Goal: Task Accomplishment & Management: Complete application form

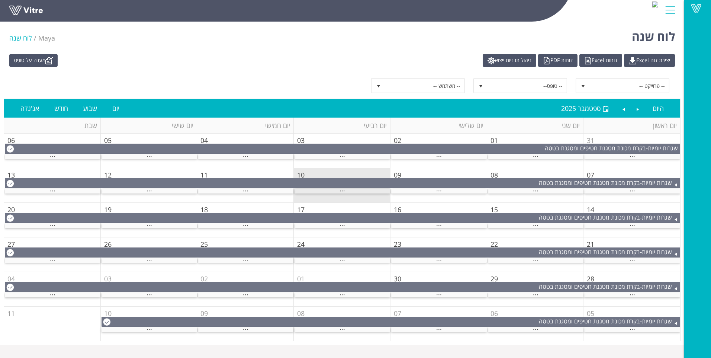
click at [326, 191] on div "..." at bounding box center [342, 190] width 96 height 5
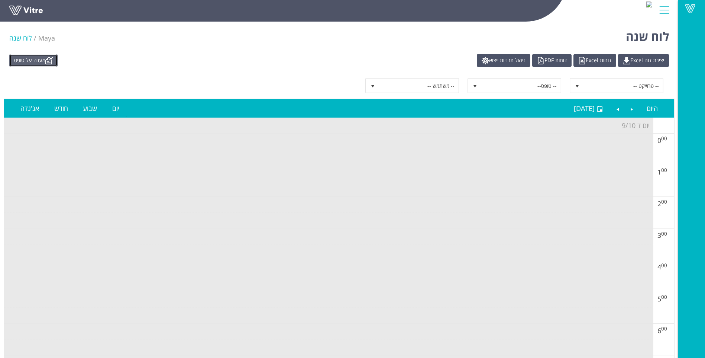
click at [32, 60] on link "מענה על טופס" at bounding box center [33, 60] width 48 height 13
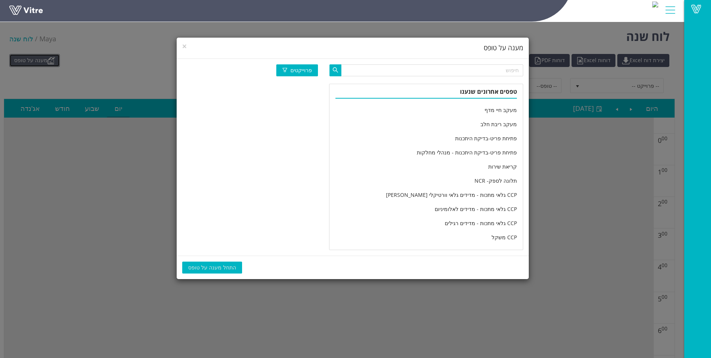
scroll to position [1225, 0]
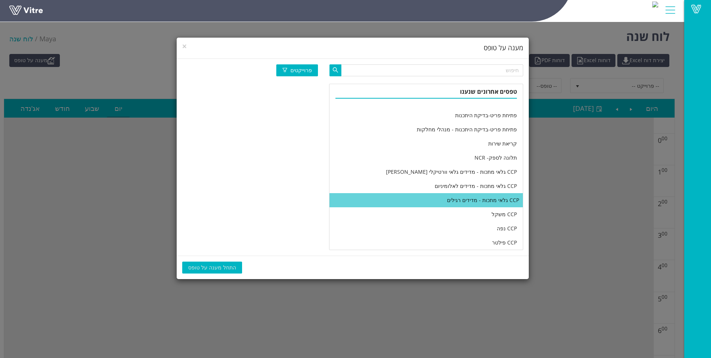
click at [417, 203] on li "CCP גלאי מתכות - מדידים רגילים" at bounding box center [425, 200] width 193 height 14
click at [210, 267] on span "התחל מענה על טופס" at bounding box center [212, 267] width 48 height 8
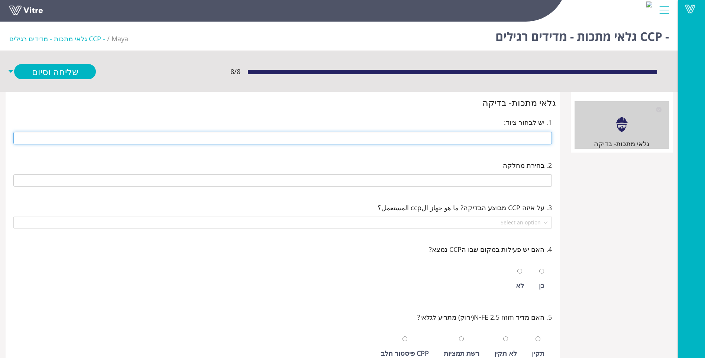
click at [354, 139] on input "text" at bounding box center [282, 138] width 539 height 13
type input "290 14 ראש חטיפים ימנית"
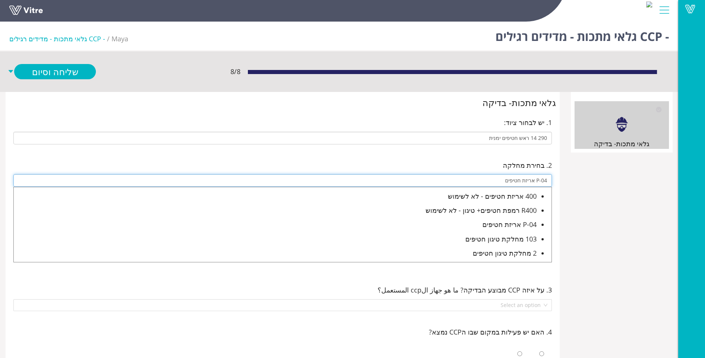
type input "P-04 אריזת חטיפים"
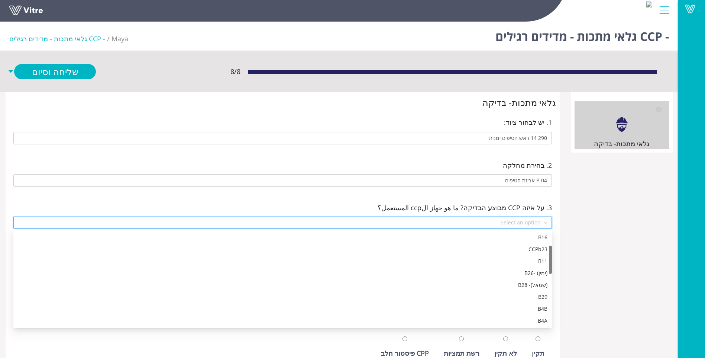
scroll to position [48, 0]
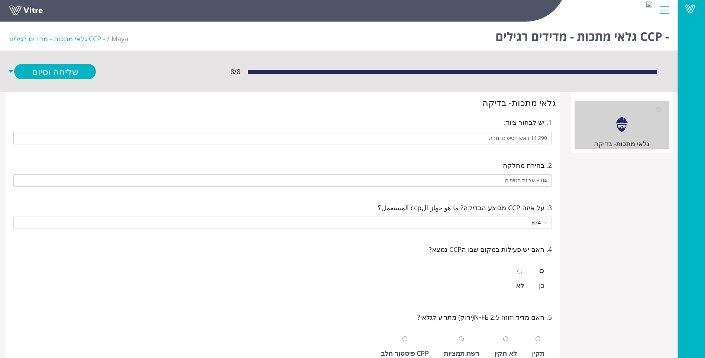
click at [539, 268] on input "radio" at bounding box center [541, 270] width 5 height 5
radio input "true"
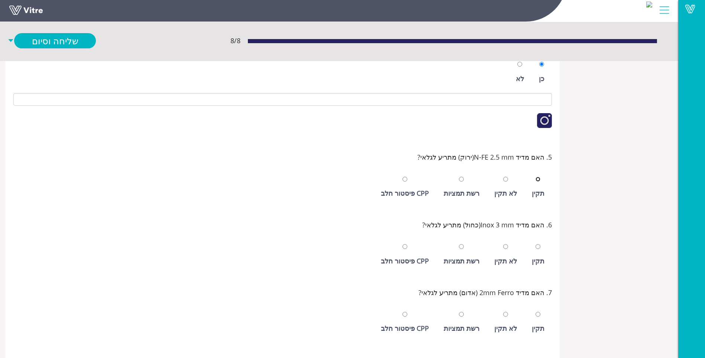
click at [536, 177] on input "radio" at bounding box center [538, 179] width 5 height 5
radio input "true"
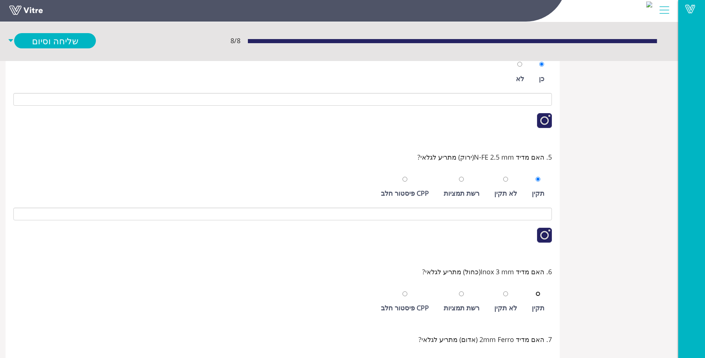
click at [536, 291] on input "radio" at bounding box center [538, 293] width 5 height 5
radio input "true"
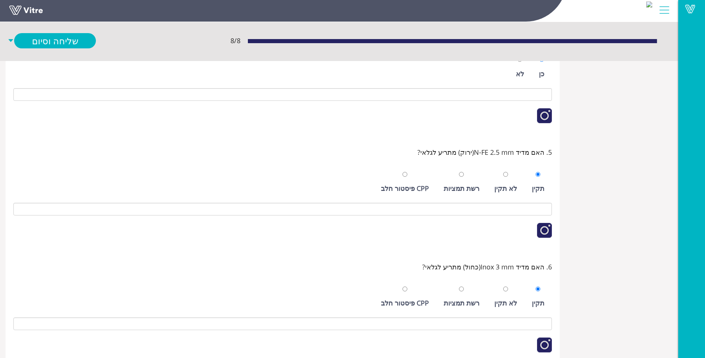
scroll to position [355, 0]
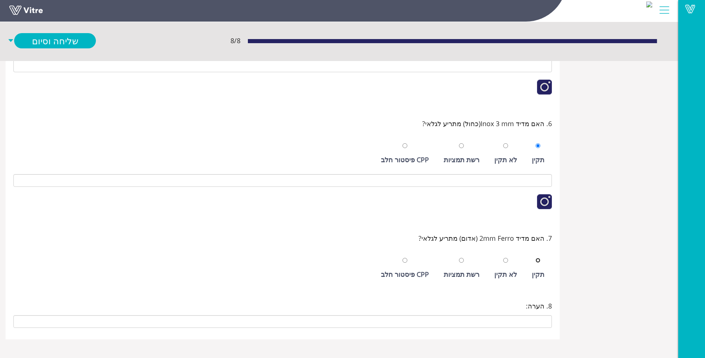
click at [536, 258] on input "radio" at bounding box center [538, 260] width 5 height 5
radio input "true"
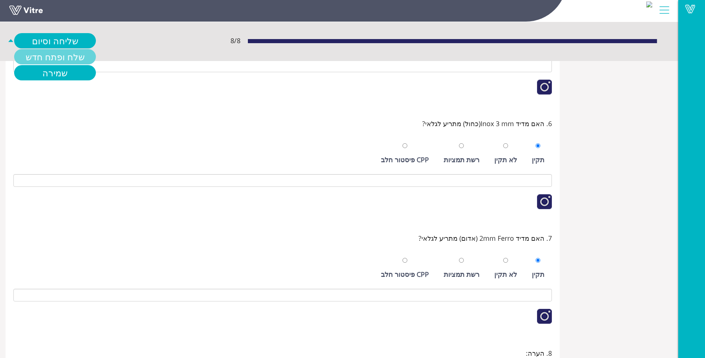
click at [47, 53] on link "שלח ופתח חדש" at bounding box center [55, 56] width 82 height 15
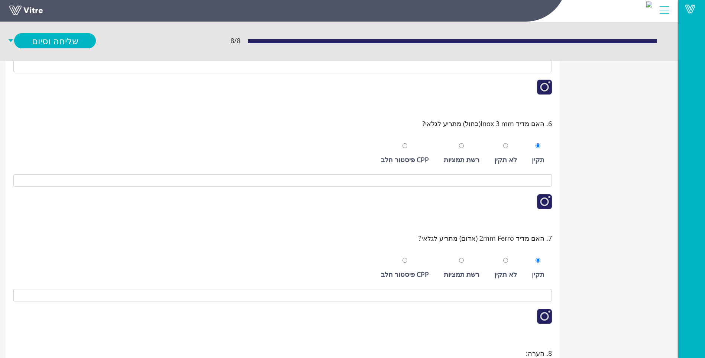
drag, startPoint x: 13, startPoint y: 235, endPoint x: 9, endPoint y: 254, distance: 19.8
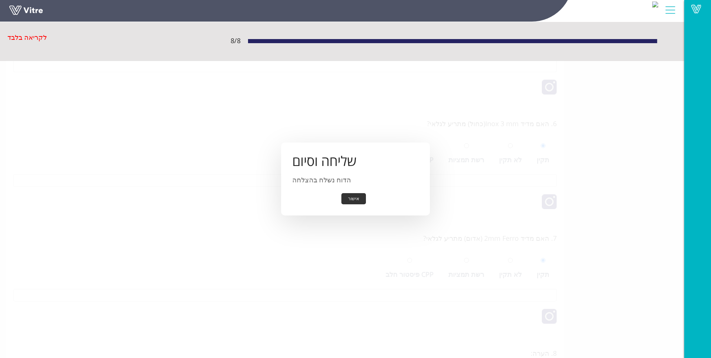
click at [359, 197] on button "אישור" at bounding box center [353, 199] width 25 height 12
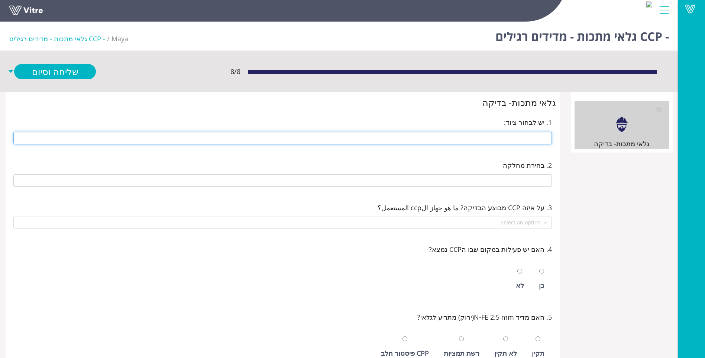
click at [492, 137] on input "text" at bounding box center [282, 138] width 539 height 13
type input "291 14 ראש חטיפים שמאלית"
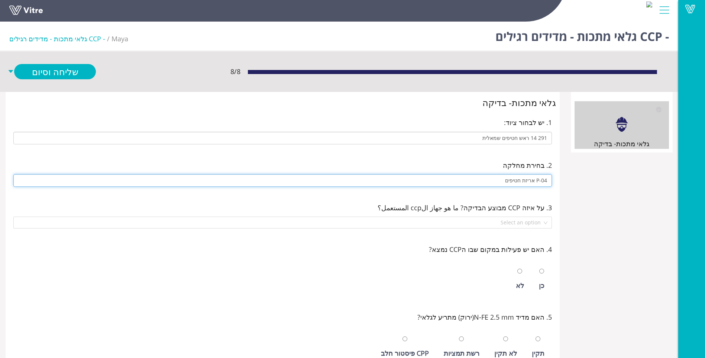
type input "P-04 אריזת חטיפים"
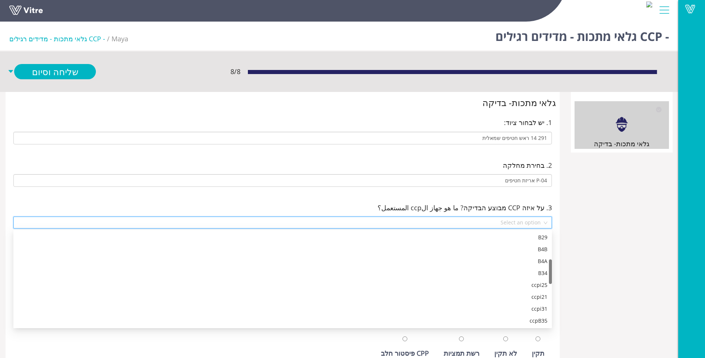
scroll to position [107, 0]
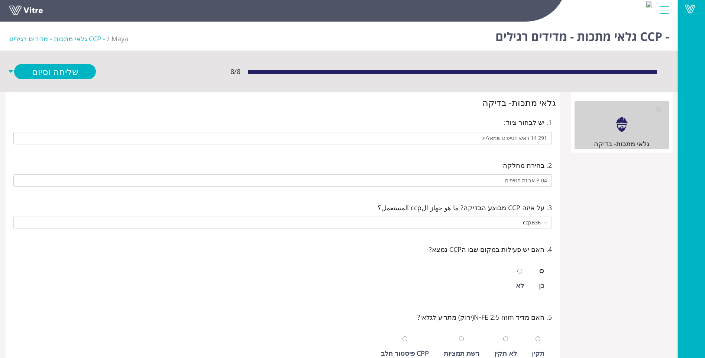
click at [539, 268] on input "radio" at bounding box center [541, 270] width 5 height 5
radio input "true"
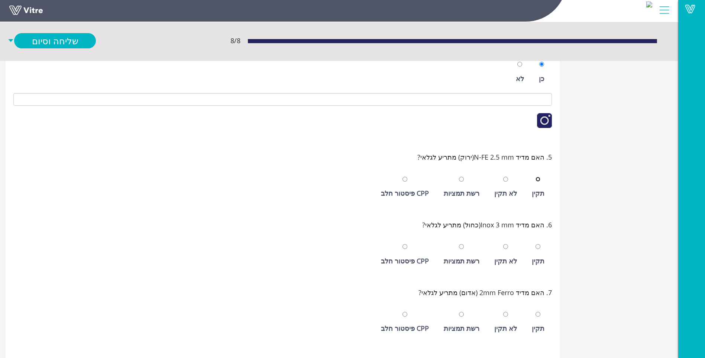
click at [536, 177] on input "radio" at bounding box center [538, 179] width 5 height 5
radio input "true"
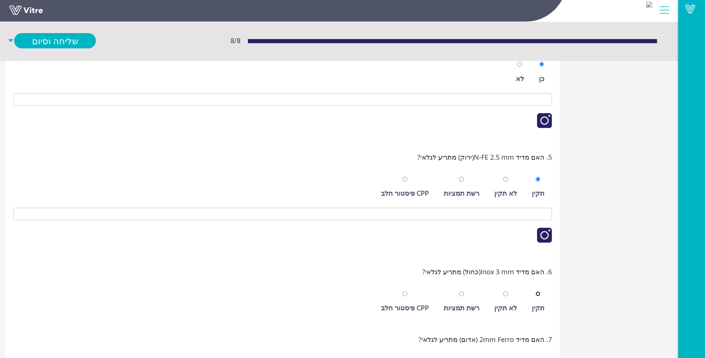
click at [536, 291] on input "radio" at bounding box center [538, 293] width 5 height 5
radio input "true"
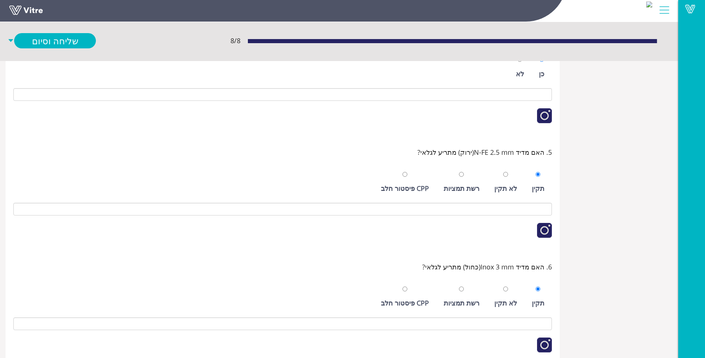
scroll to position [355, 0]
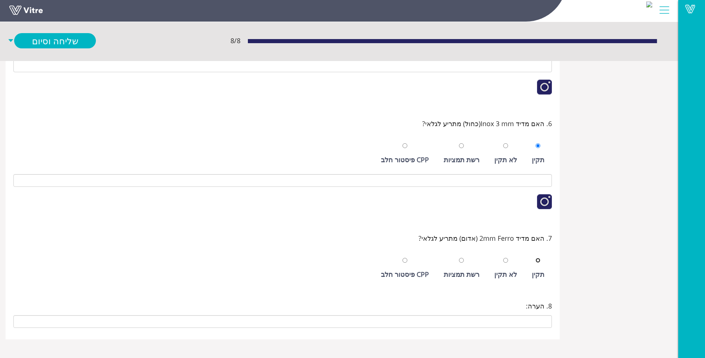
click at [536, 258] on input "radio" at bounding box center [538, 260] width 5 height 5
radio input "true"
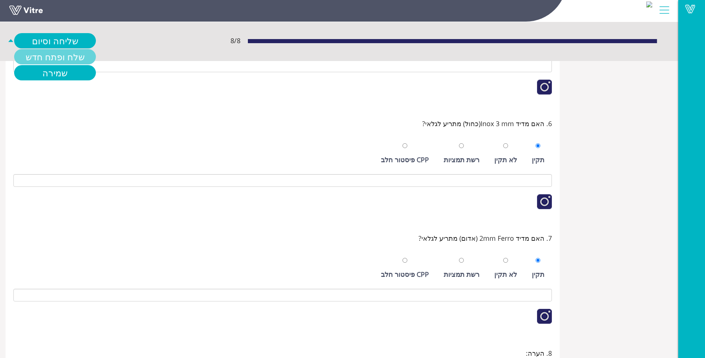
click at [42, 52] on link "שלח ופתח חדש" at bounding box center [55, 56] width 82 height 15
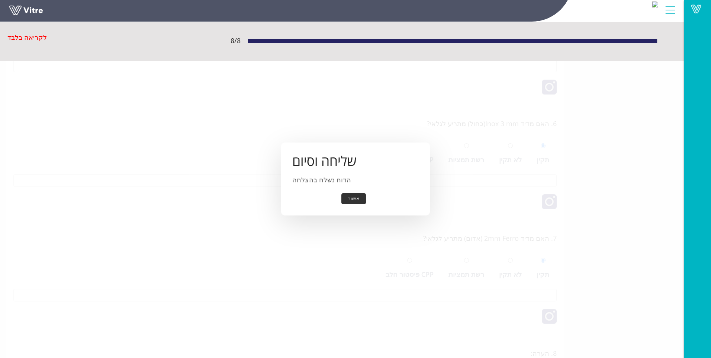
click at [361, 200] on button "אישור" at bounding box center [353, 199] width 25 height 12
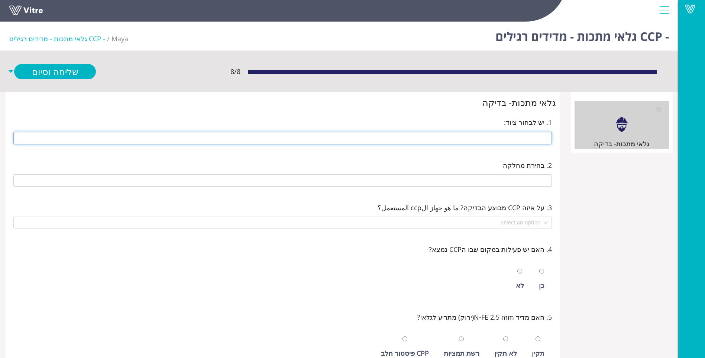
click at [506, 136] on input "text" at bounding box center [282, 138] width 539 height 13
type input "14 ראש חטיפים חדשה מכונת אריזה 14 ראש חטיפים חדשה"
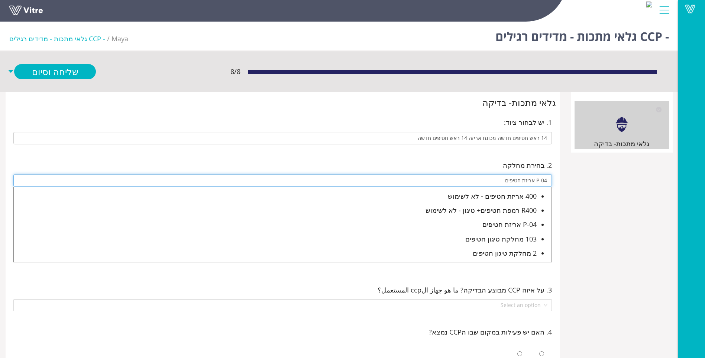
type input "P-04 אריזת חטיפים"
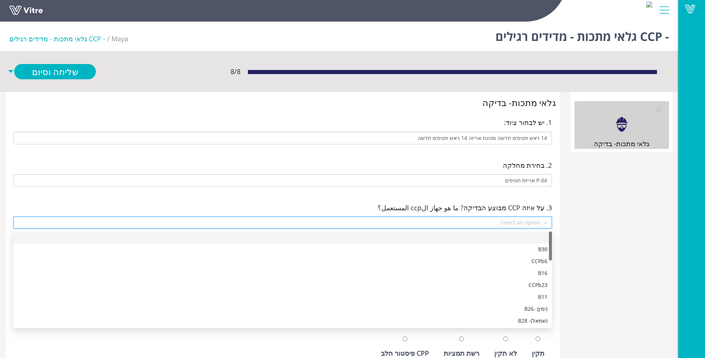
scroll to position [250, 0]
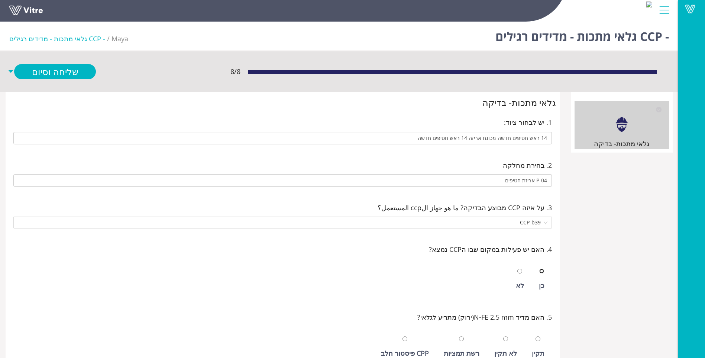
click at [539, 268] on input "radio" at bounding box center [541, 270] width 5 height 5
radio input "true"
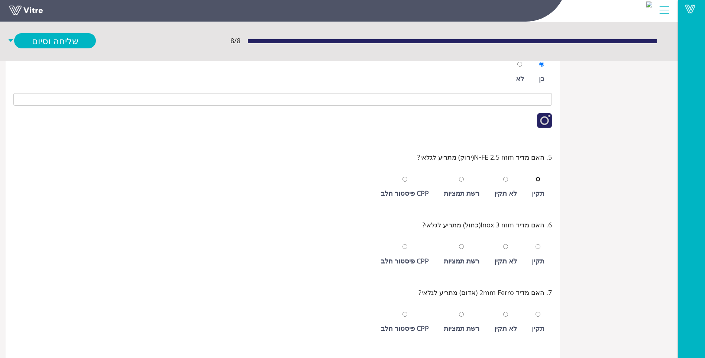
click at [536, 177] on input "radio" at bounding box center [538, 179] width 5 height 5
radio input "true"
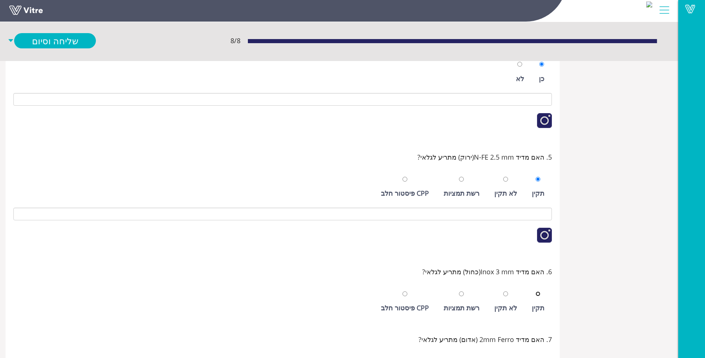
click at [536, 291] on input "radio" at bounding box center [538, 293] width 5 height 5
radio input "true"
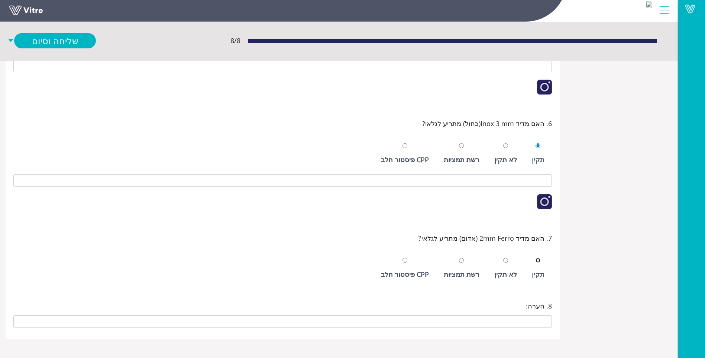
click at [536, 258] on input "radio" at bounding box center [538, 260] width 5 height 5
radio input "true"
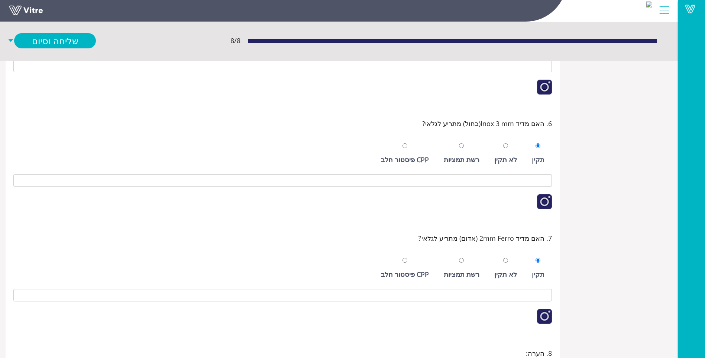
scroll to position [401, 0]
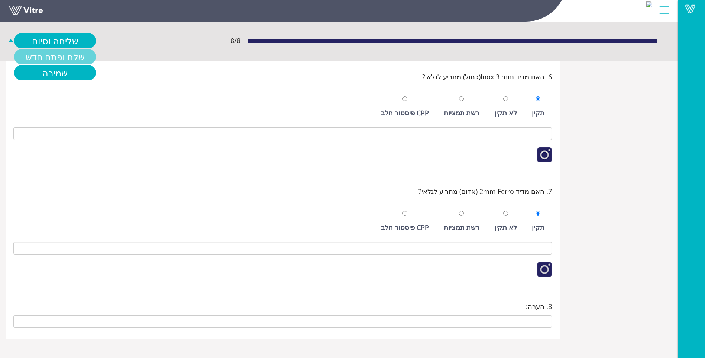
click at [34, 50] on link "שלח ופתח חדש" at bounding box center [55, 56] width 82 height 15
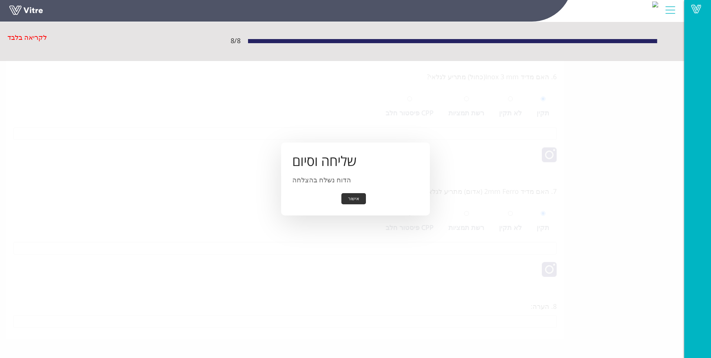
click at [357, 198] on button "אישור" at bounding box center [353, 199] width 25 height 12
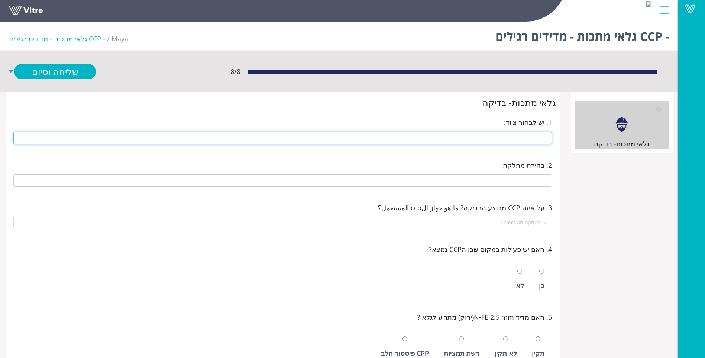
click at [497, 136] on input "text" at bounding box center [282, 138] width 539 height 13
type input "279 14 ראש מוסטפא חדש (ימין)"
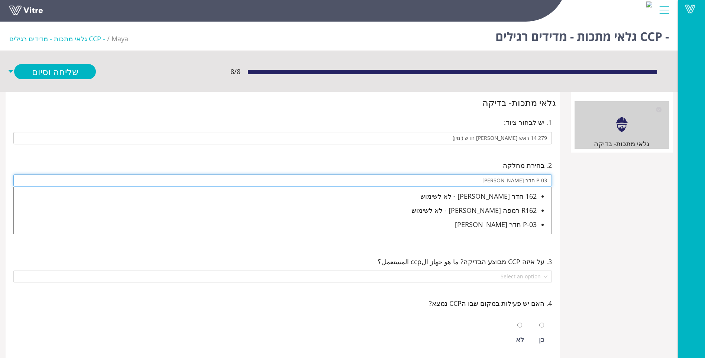
type input "P-03 חדר מוסטפה"
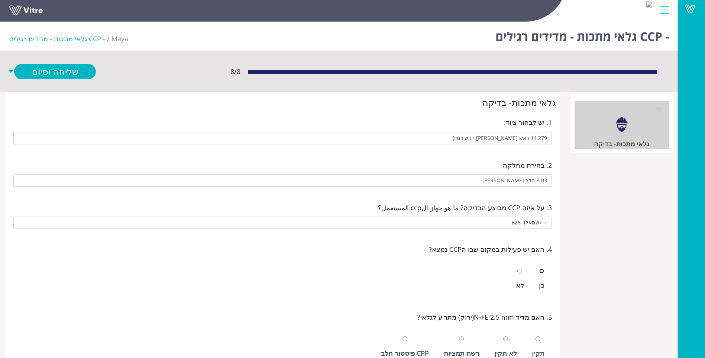
click at [539, 268] on input "radio" at bounding box center [541, 270] width 5 height 5
radio input "true"
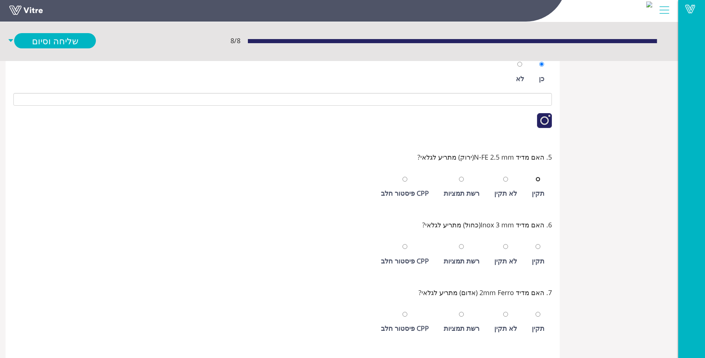
click at [536, 177] on input "radio" at bounding box center [538, 179] width 5 height 5
radio input "true"
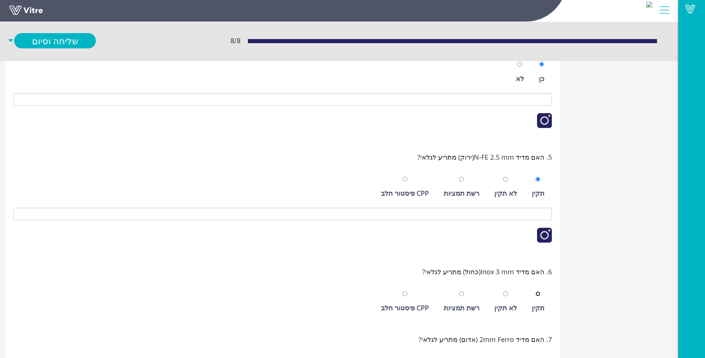
click at [536, 291] on input "radio" at bounding box center [538, 293] width 5 height 5
radio input "true"
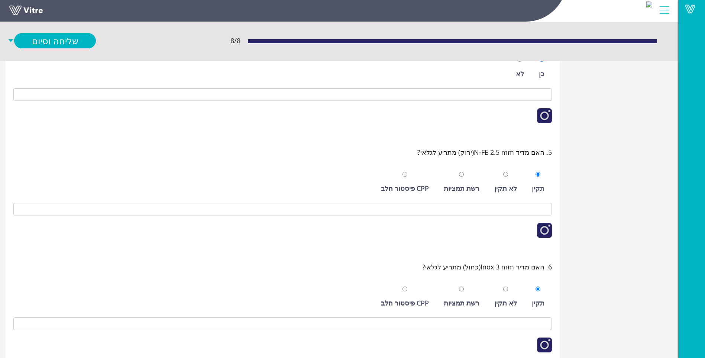
scroll to position [355, 0]
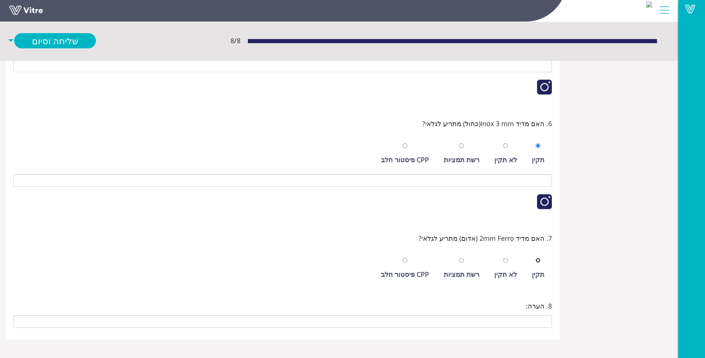
click at [536, 258] on input "radio" at bounding box center [538, 260] width 5 height 5
radio input "true"
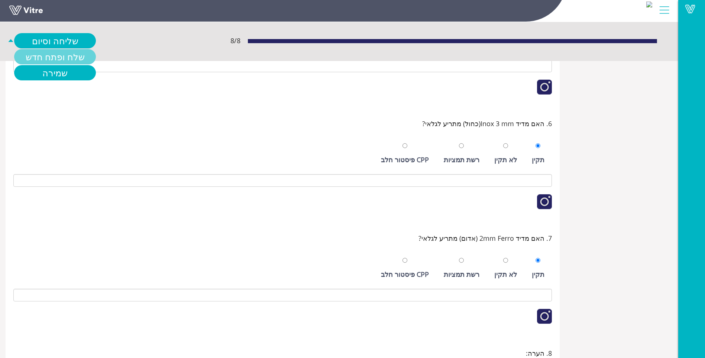
click at [61, 59] on link "שלח ופתח חדש" at bounding box center [55, 56] width 82 height 15
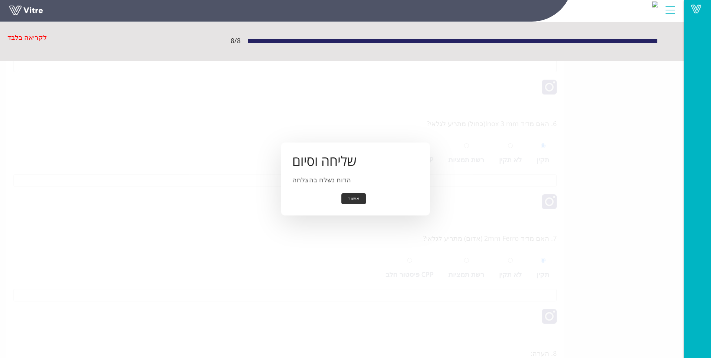
click at [353, 197] on button "אישור" at bounding box center [353, 199] width 25 height 12
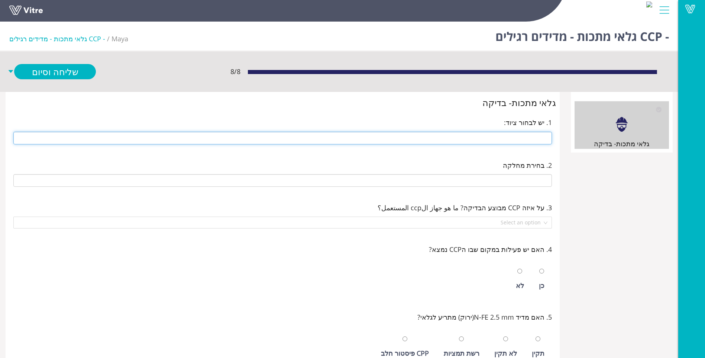
click at [528, 138] on input "text" at bounding box center [282, 138] width 539 height 13
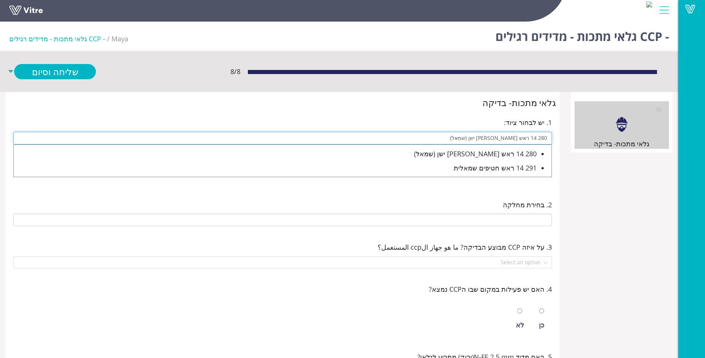
type input "280 14 ראש מוסטפא ישן (שמאל)"
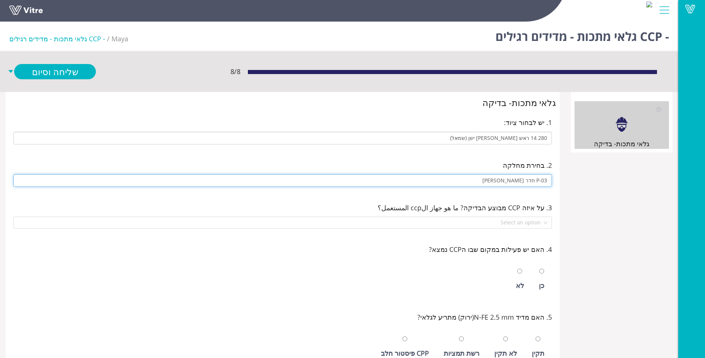
type input "P-03 חדר [PERSON_NAME]"
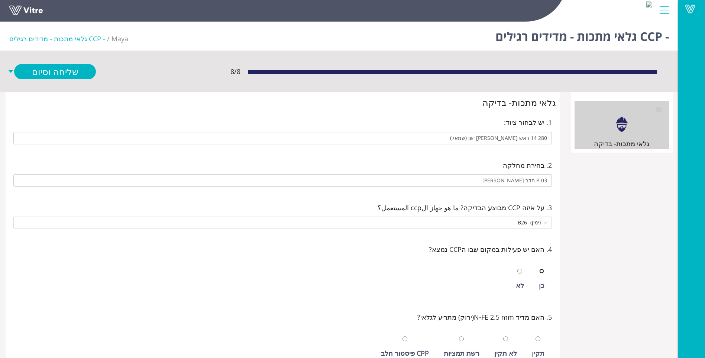
click at [539, 268] on input "radio" at bounding box center [541, 270] width 5 height 5
radio input "true"
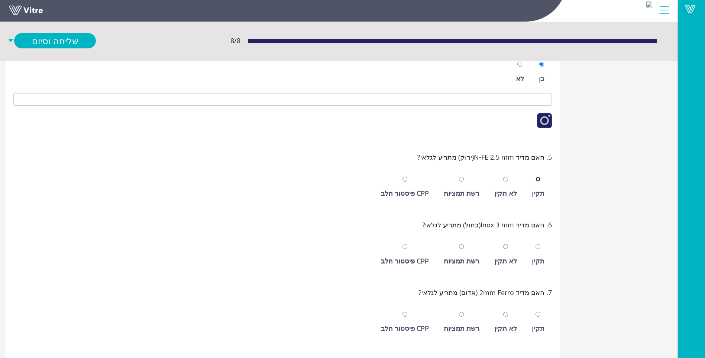
click at [536, 177] on input "radio" at bounding box center [538, 179] width 5 height 5
radio input "true"
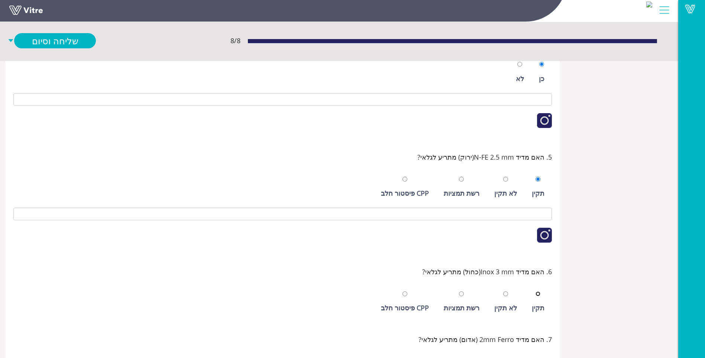
click at [536, 291] on input "radio" at bounding box center [538, 293] width 5 height 5
radio input "true"
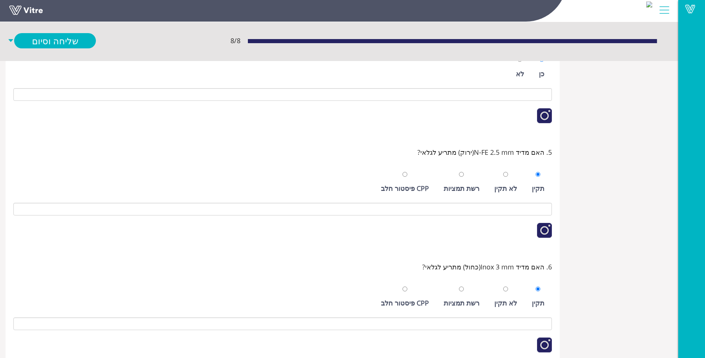
scroll to position [355, 0]
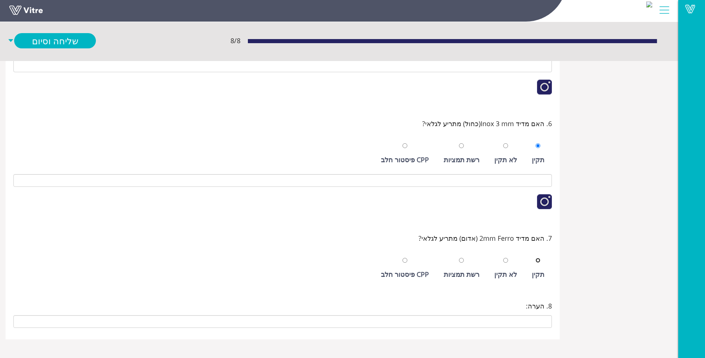
click at [536, 258] on input "radio" at bounding box center [538, 260] width 5 height 5
radio input "true"
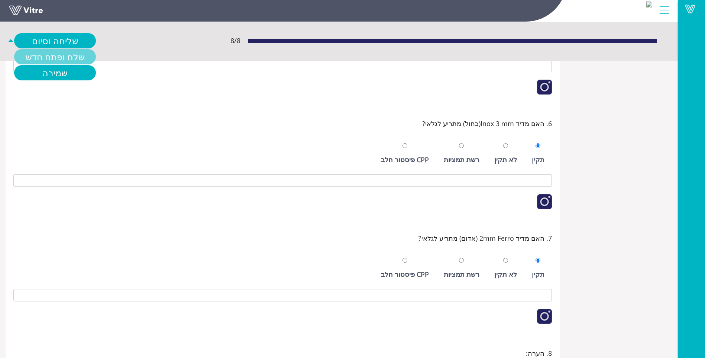
click at [54, 61] on link "שלח ופתח חדש" at bounding box center [55, 56] width 82 height 15
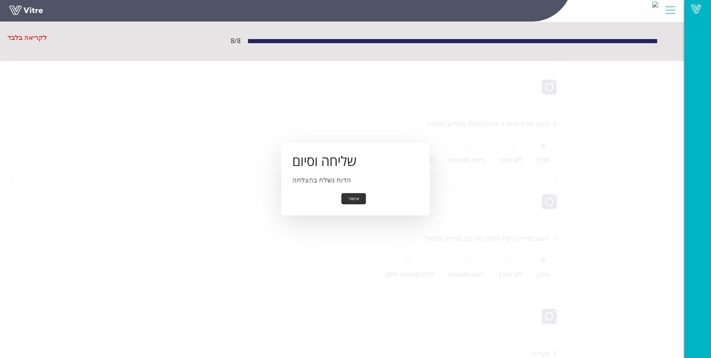
click at [357, 200] on button "אישור" at bounding box center [353, 199] width 25 height 12
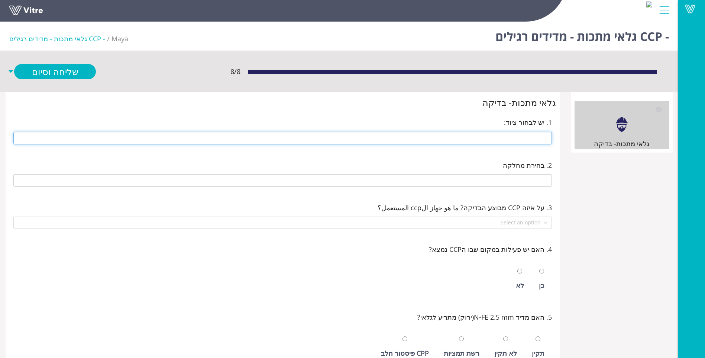
click at [490, 134] on input "text" at bounding box center [282, 138] width 539 height 13
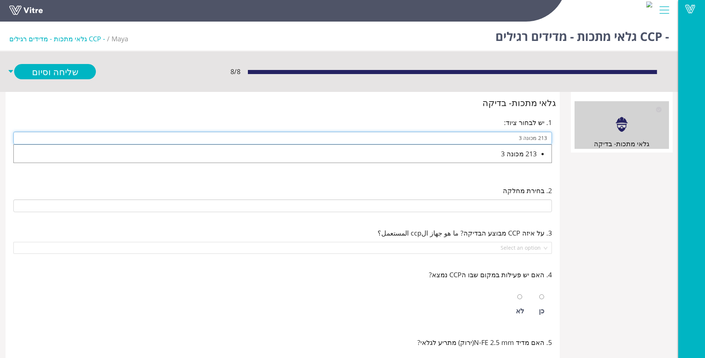
type input "213 מכונה 3"
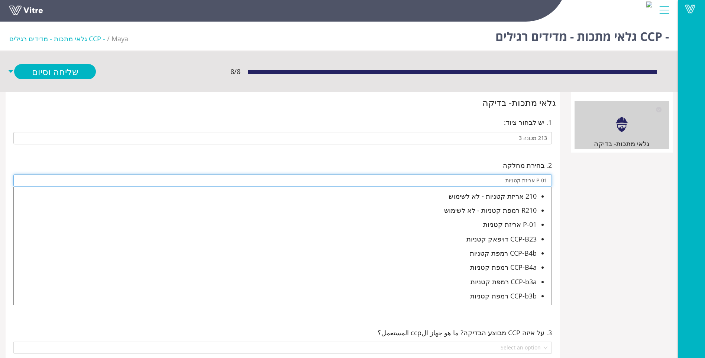
type input "P-01 אריזת קטניות"
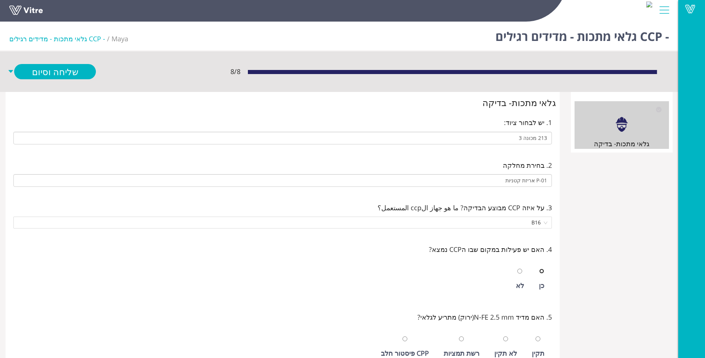
click at [539, 268] on input "radio" at bounding box center [541, 270] width 5 height 5
radio input "true"
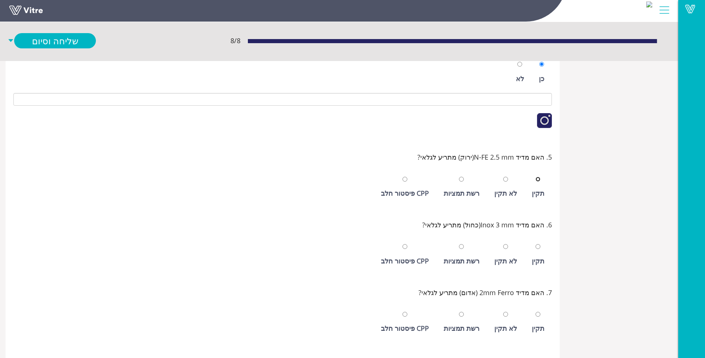
click at [536, 177] on input "radio" at bounding box center [538, 179] width 5 height 5
radio input "true"
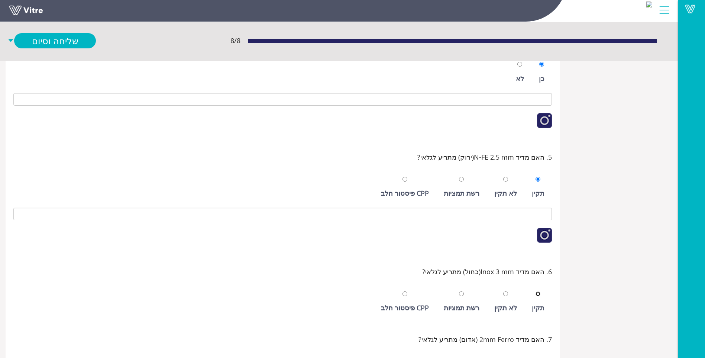
click at [536, 291] on input "radio" at bounding box center [538, 293] width 5 height 5
radio input "true"
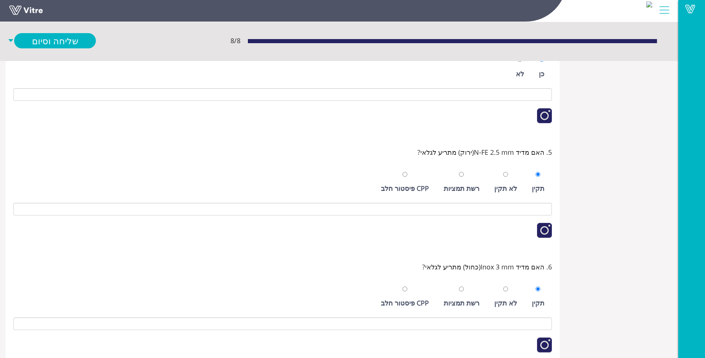
scroll to position [355, 0]
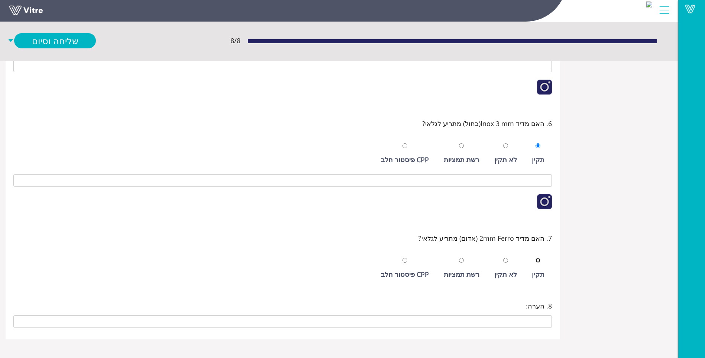
click at [536, 258] on input "radio" at bounding box center [538, 260] width 5 height 5
radio input "true"
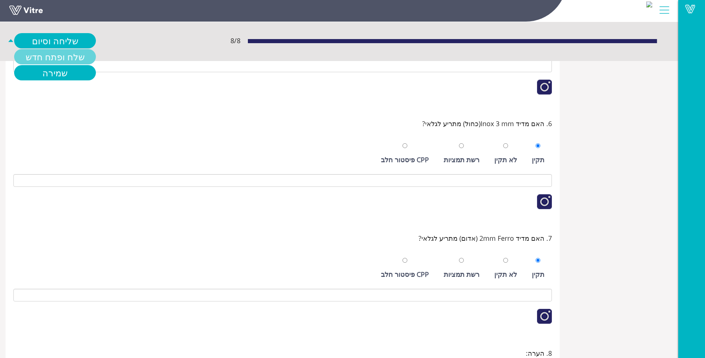
click at [55, 55] on link "שלח ופתח חדש" at bounding box center [55, 56] width 82 height 15
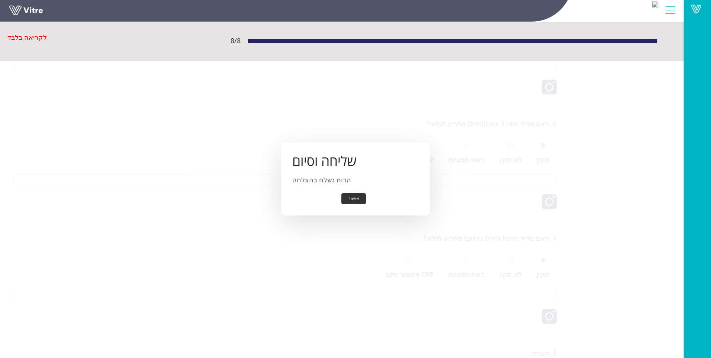
click at [355, 202] on button "אישור" at bounding box center [353, 199] width 25 height 12
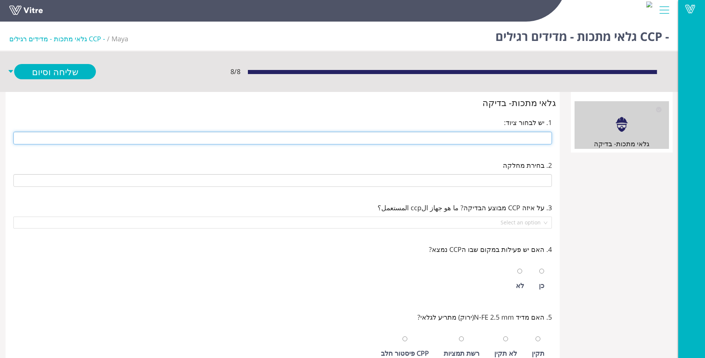
click at [528, 136] on input "text" at bounding box center [282, 138] width 539 height 13
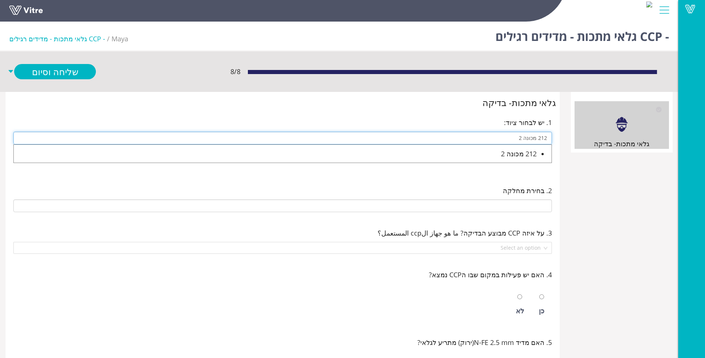
type input "212 מכונה 2"
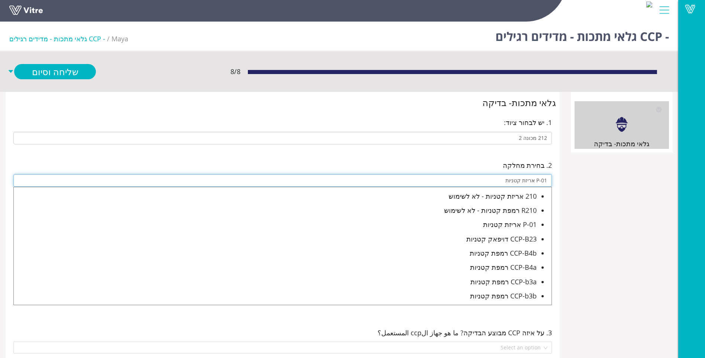
type input "P-01 אריזת קטניות"
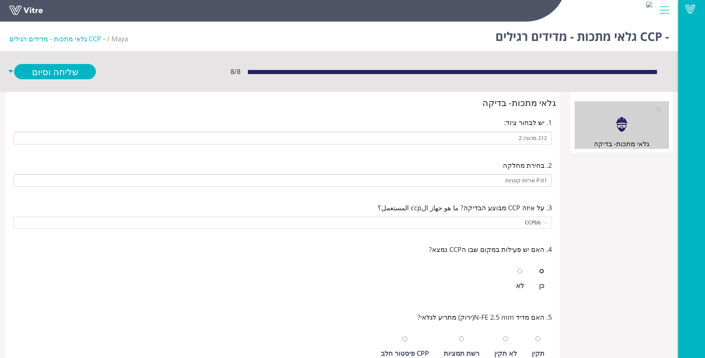
click at [539, 268] on input "radio" at bounding box center [541, 270] width 5 height 5
radio input "true"
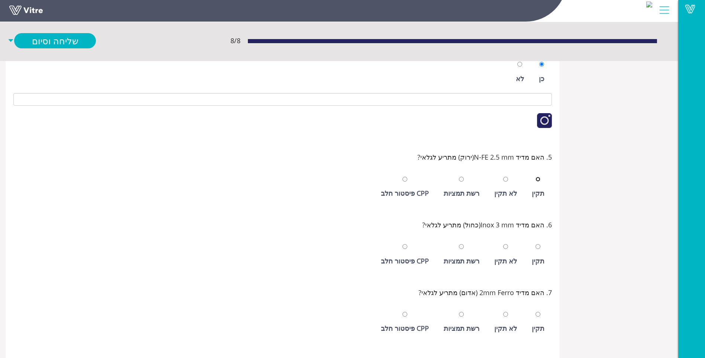
click at [536, 177] on input "radio" at bounding box center [538, 179] width 5 height 5
radio input "true"
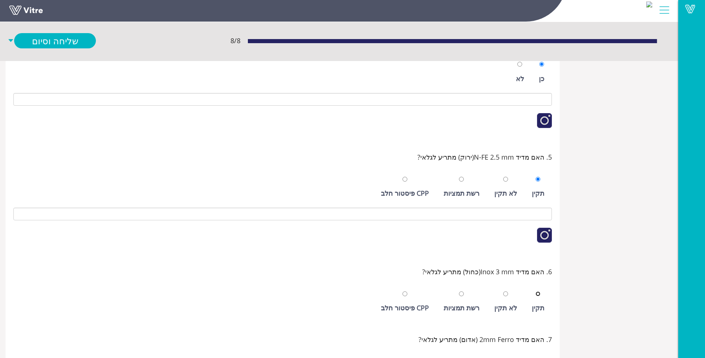
click at [536, 291] on input "radio" at bounding box center [538, 293] width 5 height 5
radio input "true"
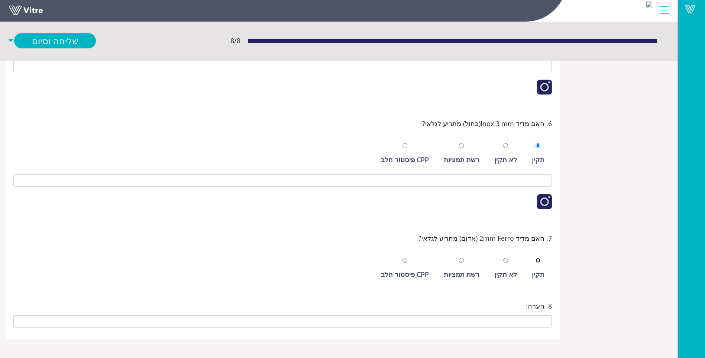
click at [536, 258] on input "radio" at bounding box center [538, 260] width 5 height 5
radio input "true"
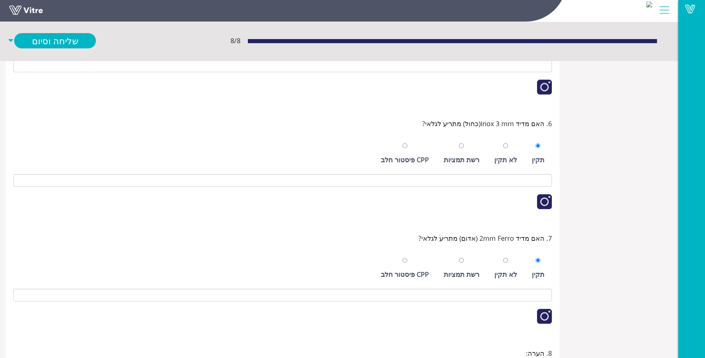
scroll to position [401, 0]
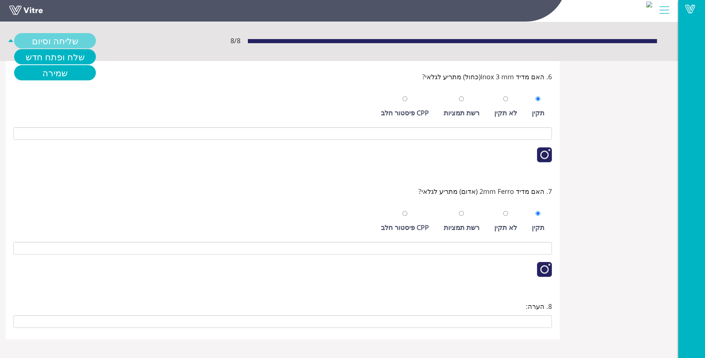
click at [61, 45] on link "שליחה וסיום" at bounding box center [55, 40] width 82 height 15
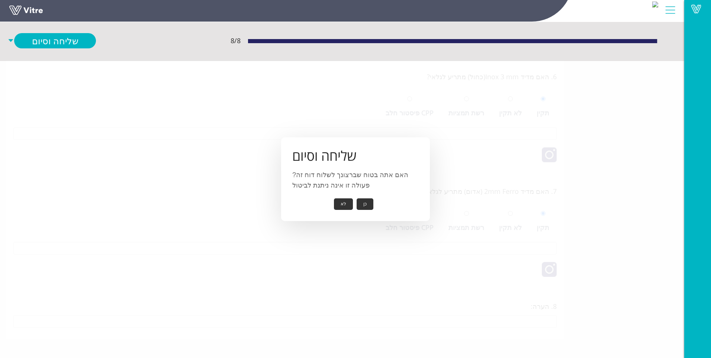
click at [366, 203] on button "כן" at bounding box center [364, 204] width 17 height 12
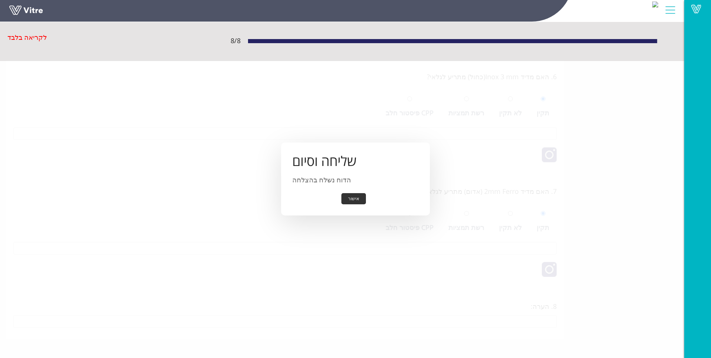
click at [362, 201] on button "אישור" at bounding box center [353, 199] width 25 height 12
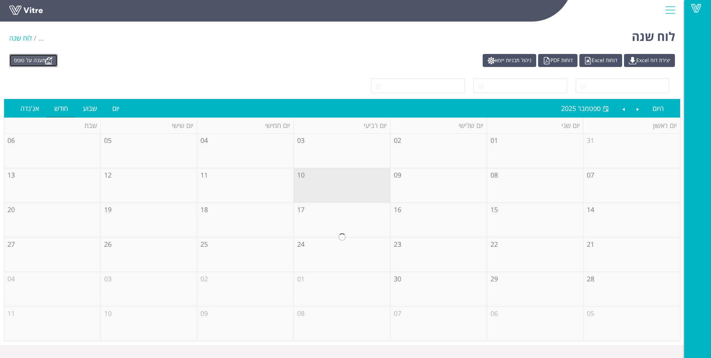
click at [27, 63] on link "מענה על טופס" at bounding box center [33, 60] width 48 height 13
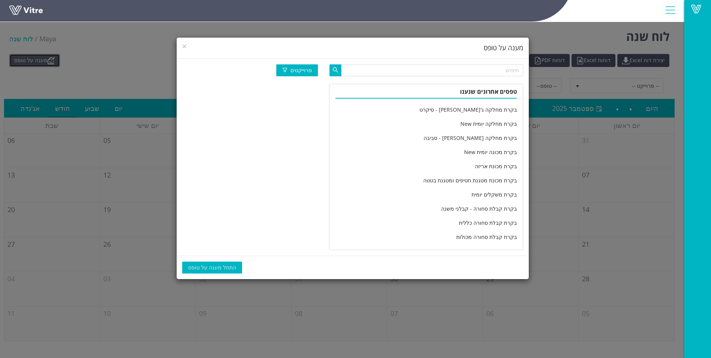
scroll to position [1225, 0]
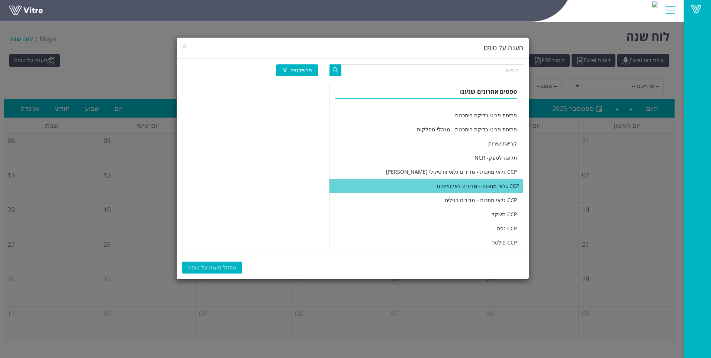
click at [484, 190] on li "CCP גלאי מתכות - מדידים לאלומיניום" at bounding box center [425, 186] width 193 height 14
click at [210, 266] on span "התחל מענה על טופס" at bounding box center [212, 267] width 48 height 8
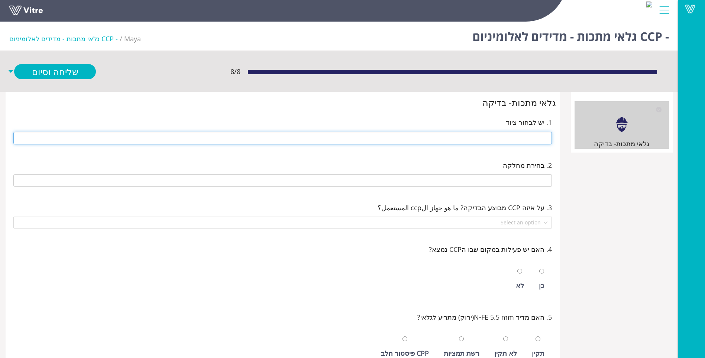
click at [471, 139] on input "text" at bounding box center [282, 138] width 539 height 13
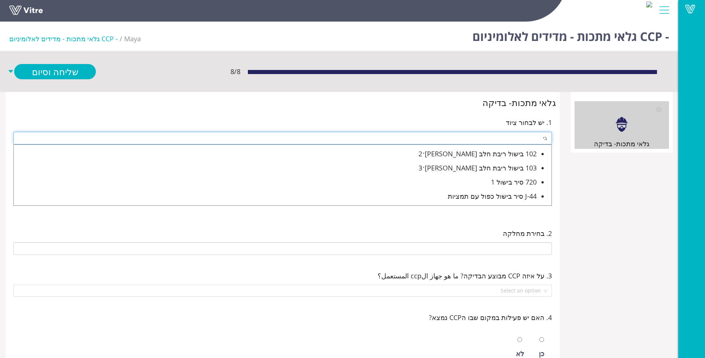
type input "ב"
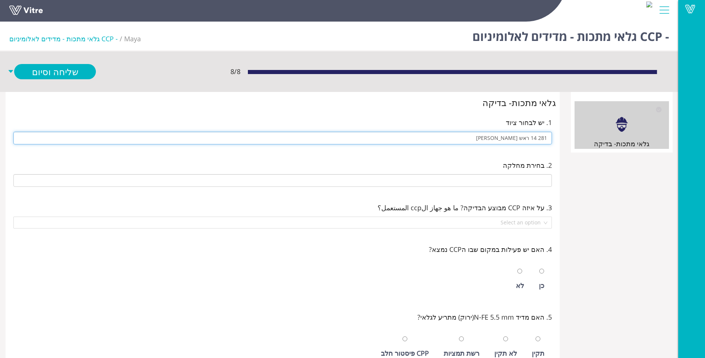
type input "281 14 ראש סאלם"
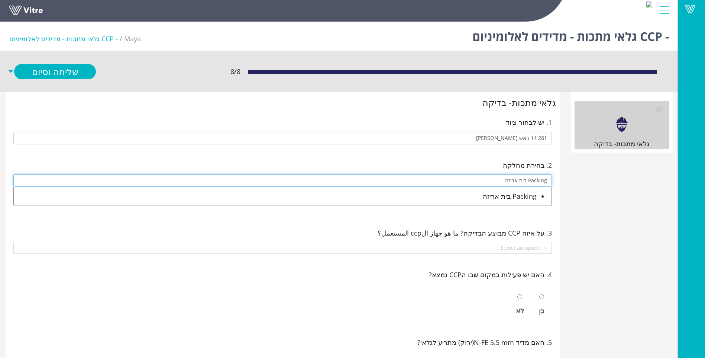
type input "Packing בית אריזה"
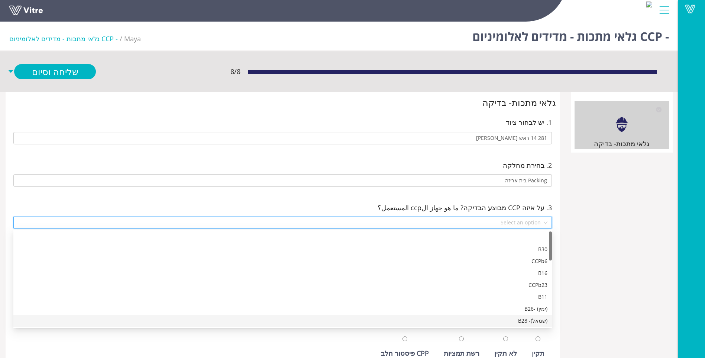
scroll to position [12, 0]
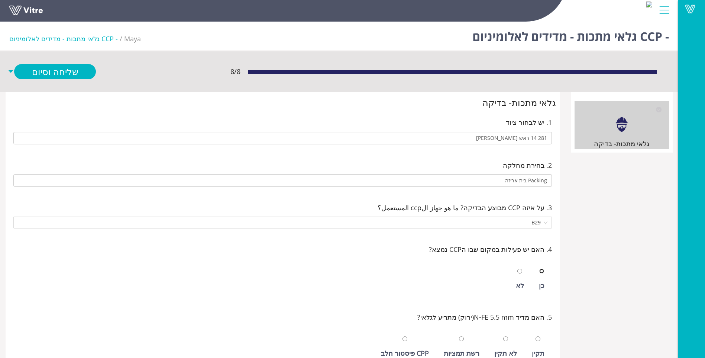
click at [539, 268] on input "radio" at bounding box center [541, 270] width 5 height 5
radio input "true"
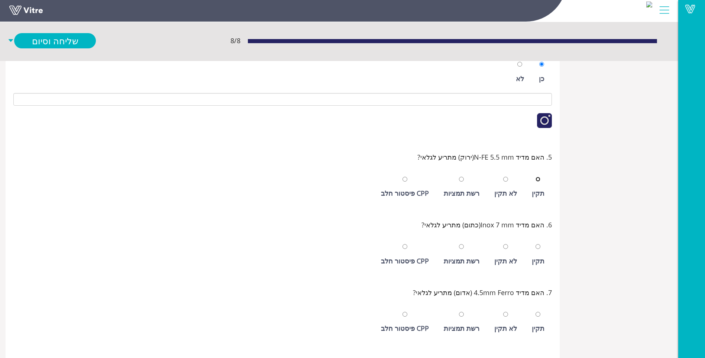
click at [536, 177] on input "radio" at bounding box center [538, 179] width 5 height 5
radio input "true"
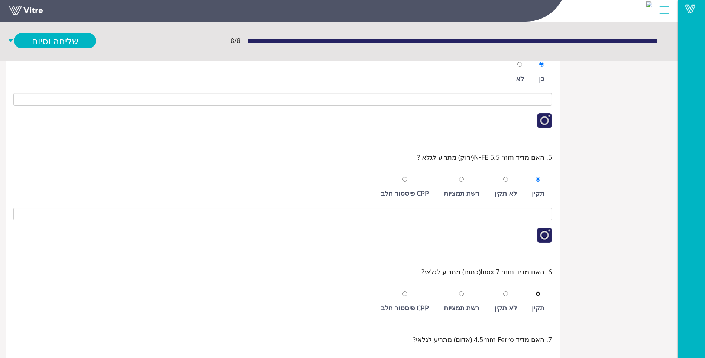
click at [536, 291] on input "radio" at bounding box center [538, 293] width 5 height 5
radio input "true"
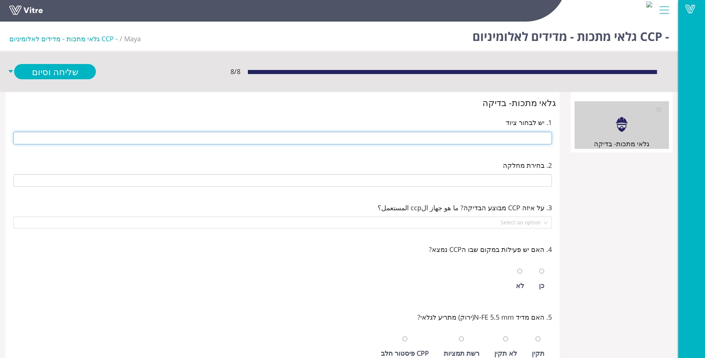
click at [519, 138] on input "text" at bounding box center [282, 138] width 539 height 13
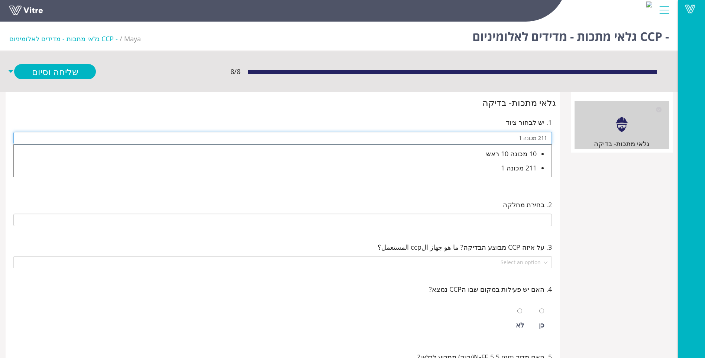
type input "211 מכונה 1"
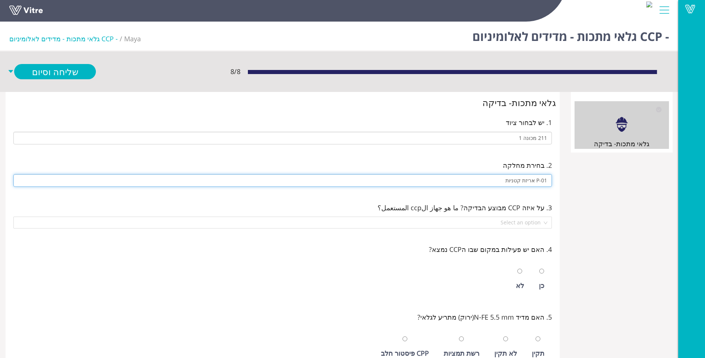
type input "P-01 אריזת קטניות"
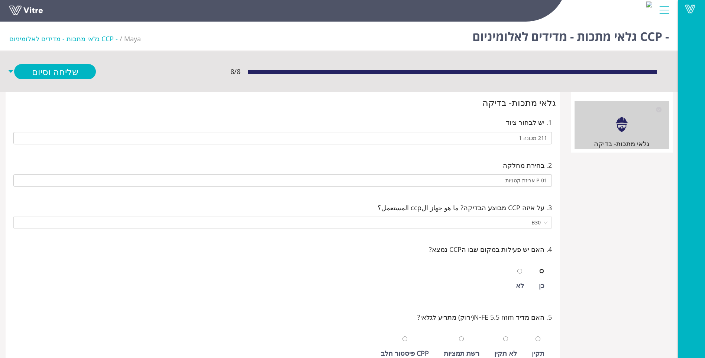
click at [539, 268] on input "radio" at bounding box center [541, 270] width 5 height 5
radio input "true"
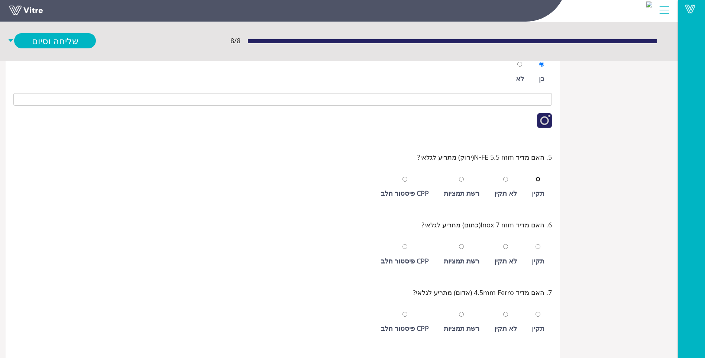
click at [536, 177] on input "radio" at bounding box center [538, 179] width 5 height 5
radio input "true"
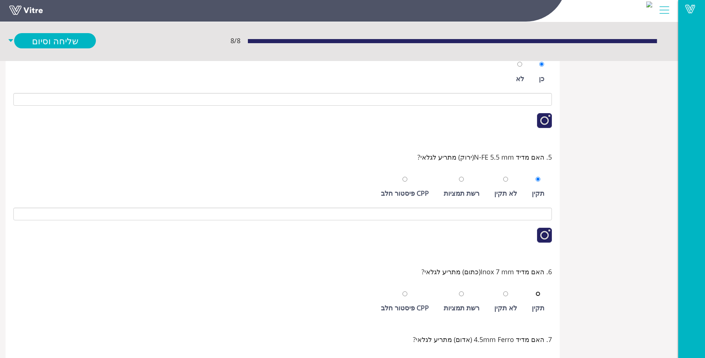
click at [536, 291] on input "radio" at bounding box center [538, 293] width 5 height 5
radio input "true"
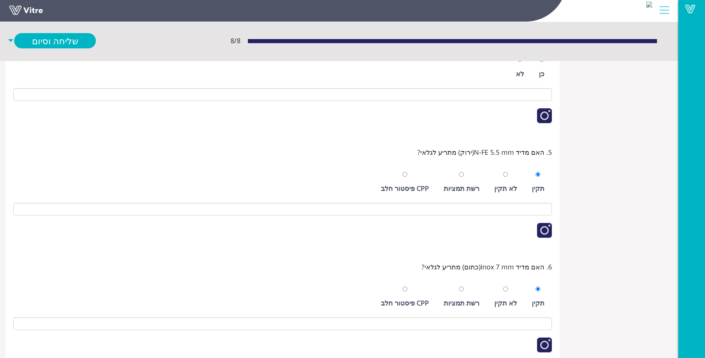
scroll to position [355, 0]
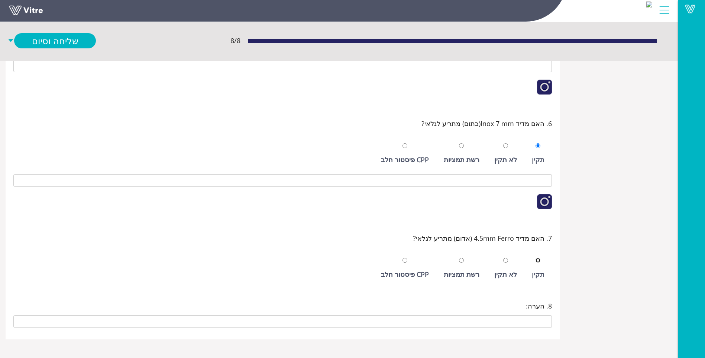
click at [536, 258] on input "radio" at bounding box center [538, 260] width 5 height 5
radio input "true"
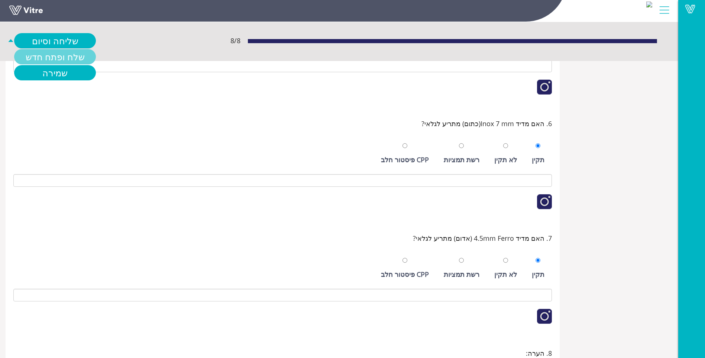
click at [59, 55] on link "שלח ופתח חדש" at bounding box center [55, 56] width 82 height 15
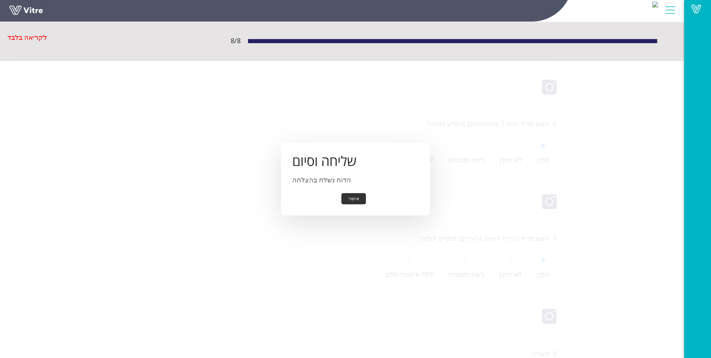
click at [362, 201] on button "אישור" at bounding box center [353, 199] width 25 height 12
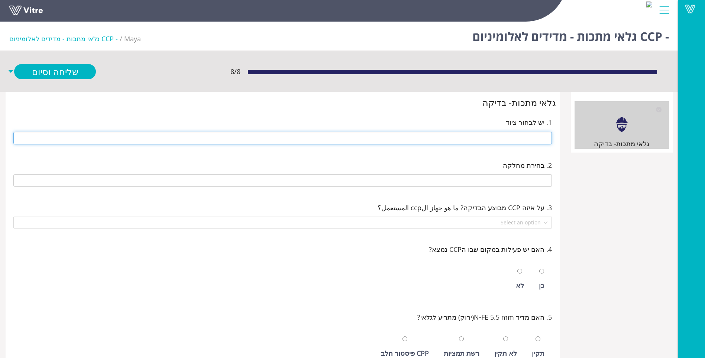
click at [454, 135] on input "text" at bounding box center [282, 138] width 539 height 13
type input "279 14 ראש [PERSON_NAME] חדש (ימין)"
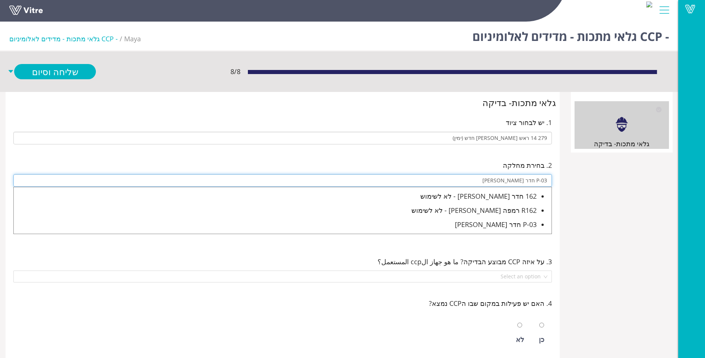
type input "P-03 חדר [PERSON_NAME]"
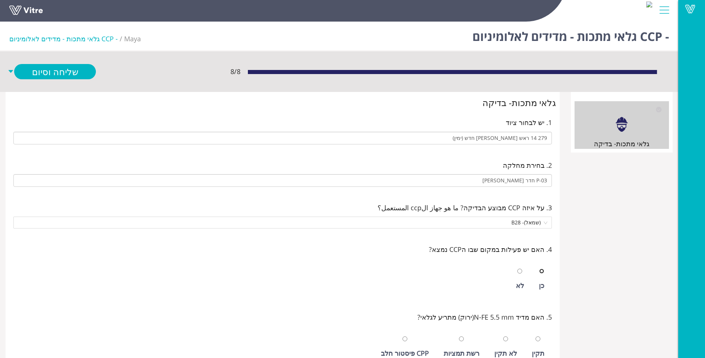
click at [539, 268] on input "radio" at bounding box center [541, 270] width 5 height 5
radio input "true"
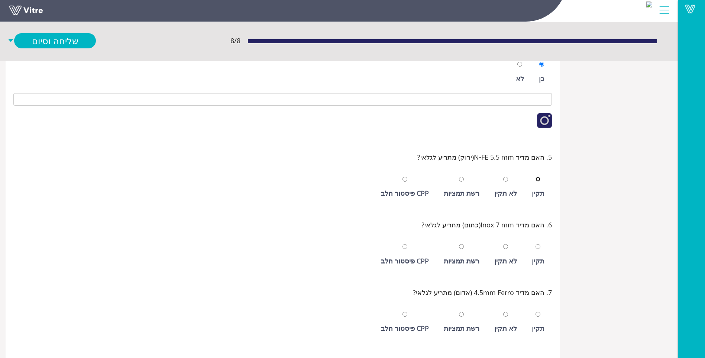
click at [536, 177] on input "radio" at bounding box center [538, 179] width 5 height 5
radio input "true"
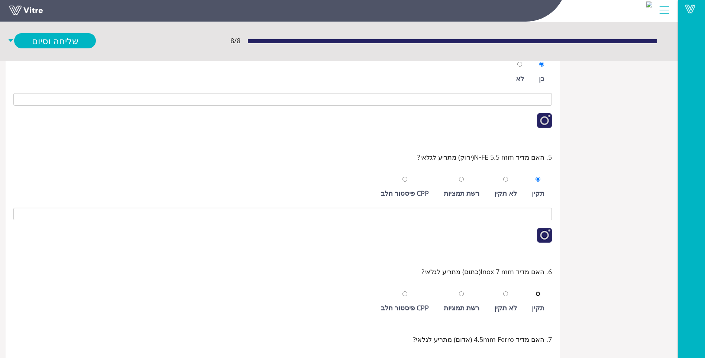
click at [536, 291] on input "radio" at bounding box center [538, 293] width 5 height 5
radio input "true"
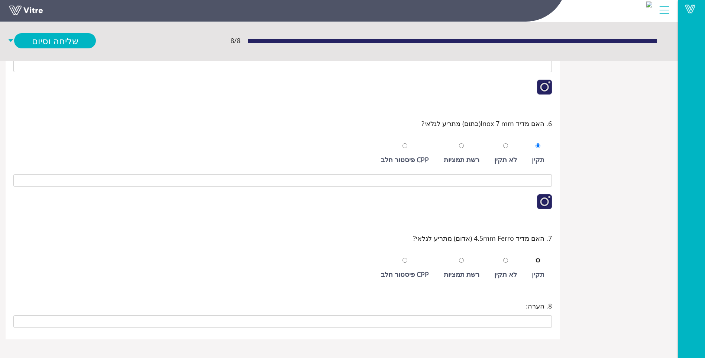
click at [536, 258] on input "radio" at bounding box center [538, 260] width 5 height 5
radio input "true"
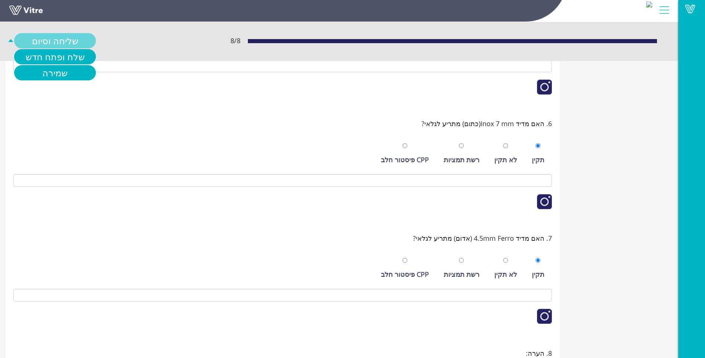
click at [44, 36] on link "שליחה וסיום" at bounding box center [55, 40] width 82 height 15
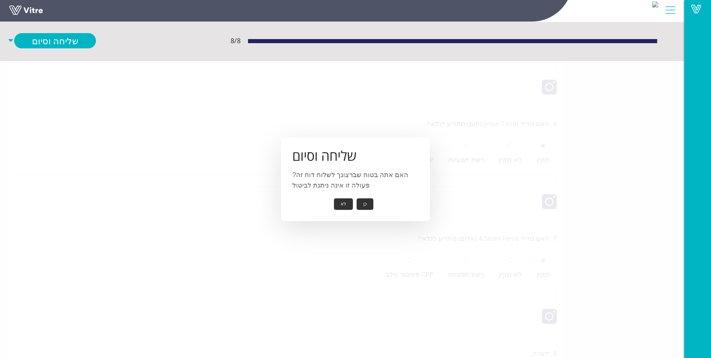
click at [368, 205] on button "כן" at bounding box center [364, 204] width 17 height 12
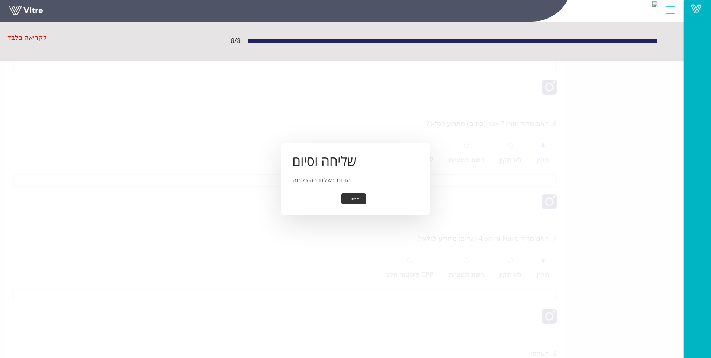
click at [361, 201] on button "אישור" at bounding box center [353, 199] width 25 height 12
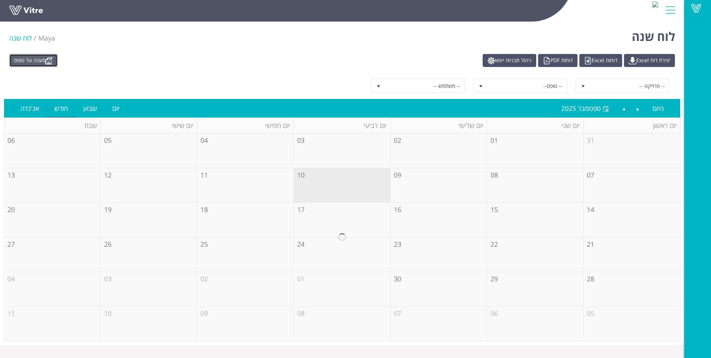
click at [34, 59] on link "מענה על טופס" at bounding box center [33, 60] width 48 height 13
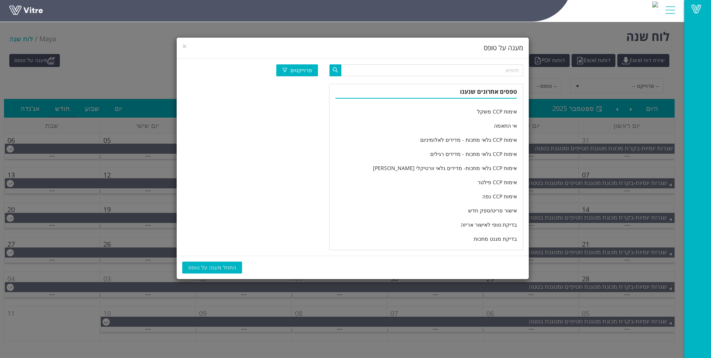
click at [188, 48] on h4 "מענה על טופס" at bounding box center [352, 48] width 341 height 10
click at [187, 46] on h4 "מענה על טופס" at bounding box center [352, 48] width 341 height 10
click at [187, 46] on span "×" at bounding box center [184, 46] width 4 height 10
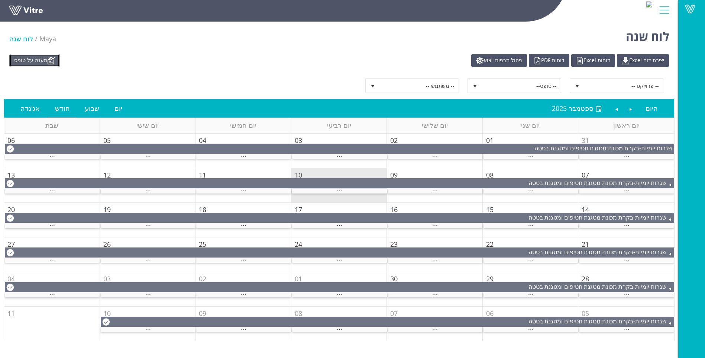
click at [46, 57] on link "מענה על טופס" at bounding box center [34, 60] width 51 height 13
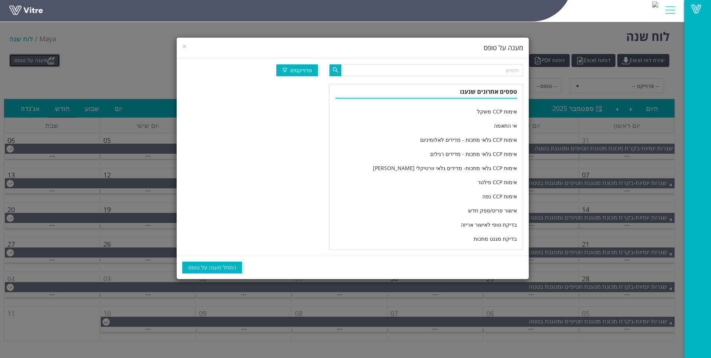
scroll to position [1225, 0]
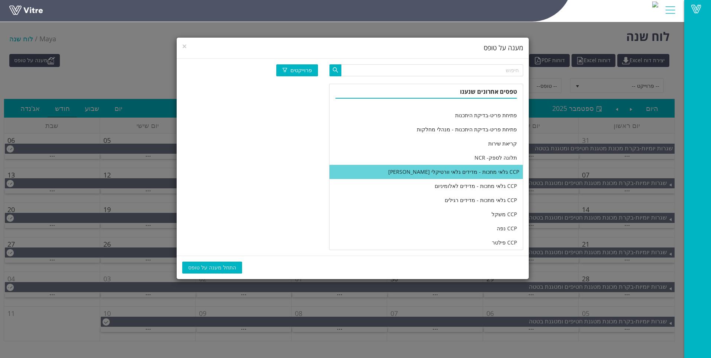
click at [409, 174] on li "CCP גלאי מתכות - מדידים גלאי וורטיקלי [PERSON_NAME]" at bounding box center [425, 172] width 193 height 14
click at [215, 271] on button "התחל מענה על טופס" at bounding box center [212, 267] width 60 height 12
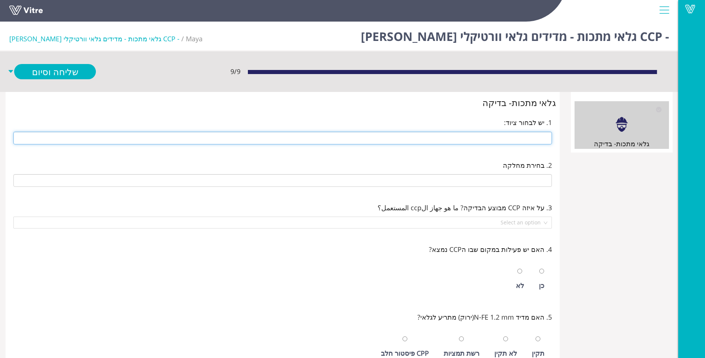
click at [461, 139] on input "text" at bounding box center [282, 138] width 539 height 13
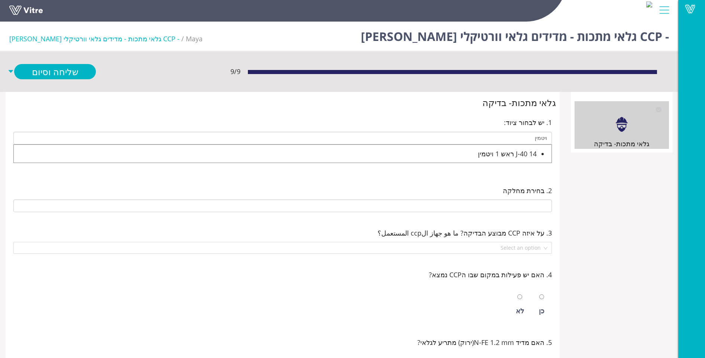
click at [475, 157] on div "J-40 14 ראש 1 ויטמין" at bounding box center [275, 153] width 523 height 10
type input "J-40 14 ראש 1 ויטמין"
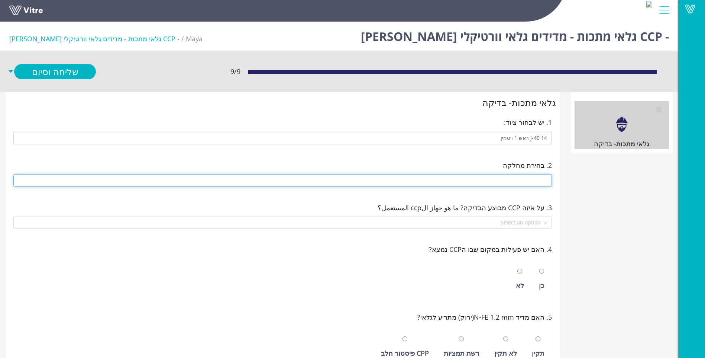
click at [496, 175] on input "text" at bounding box center [282, 180] width 539 height 13
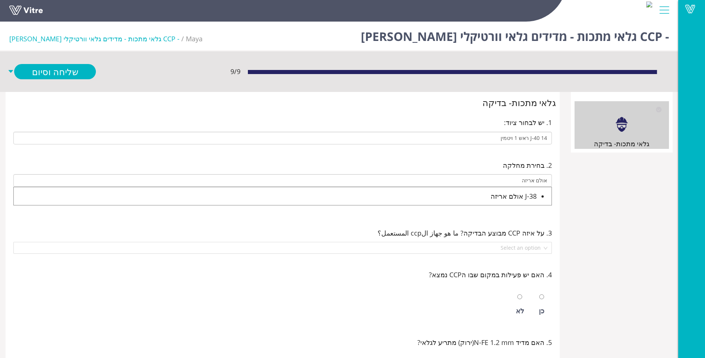
click at [495, 197] on div "J-38 אולם אריזה" at bounding box center [275, 196] width 523 height 10
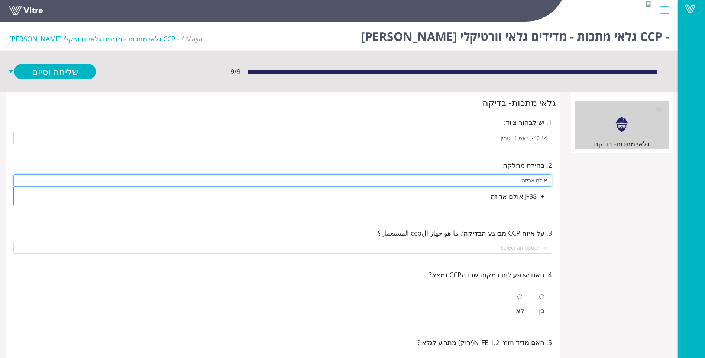
type input "J-38 אולם אריזה"
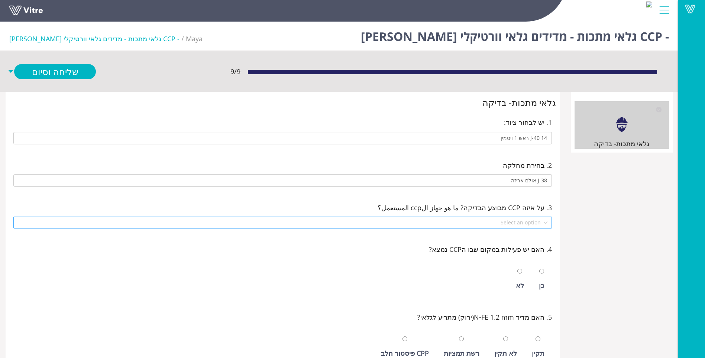
click at [514, 219] on input "search" at bounding box center [280, 222] width 524 height 11
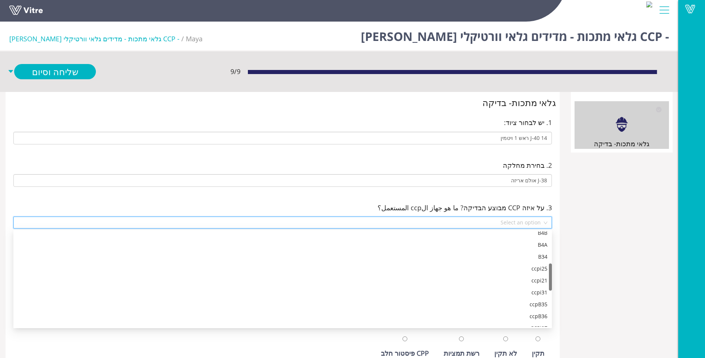
scroll to position [149, 0]
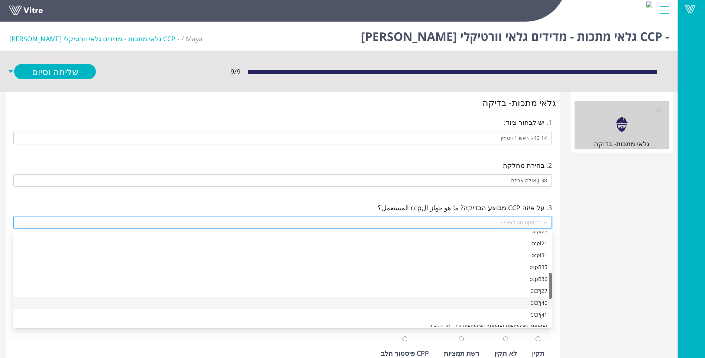
click at [533, 302] on div "CCPj40" at bounding box center [283, 302] width 530 height 8
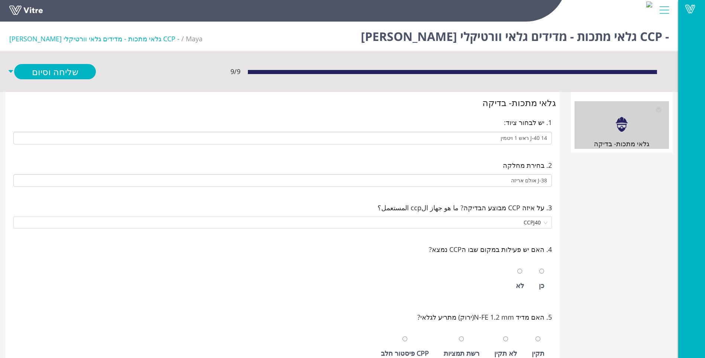
click at [540, 284] on div "כן" at bounding box center [542, 285] width 6 height 10
radio input "true"
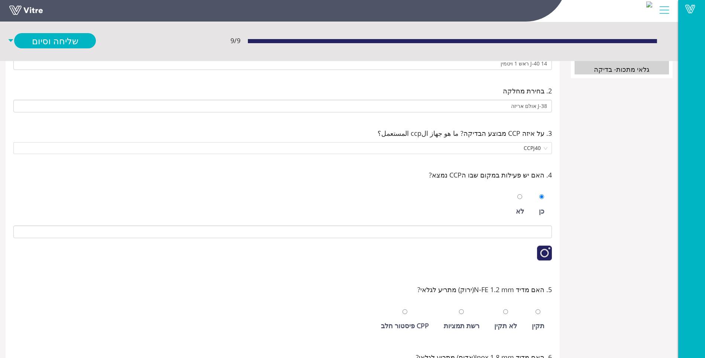
click at [534, 312] on div "תקין" at bounding box center [538, 319] width 20 height 34
radio input "true"
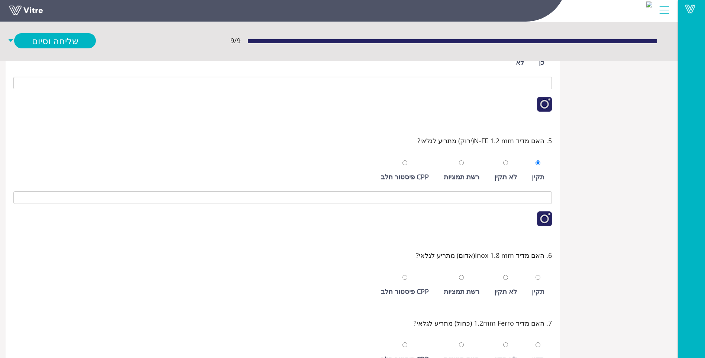
click at [540, 298] on div "תקין" at bounding box center [538, 285] width 20 height 34
radio input "true"
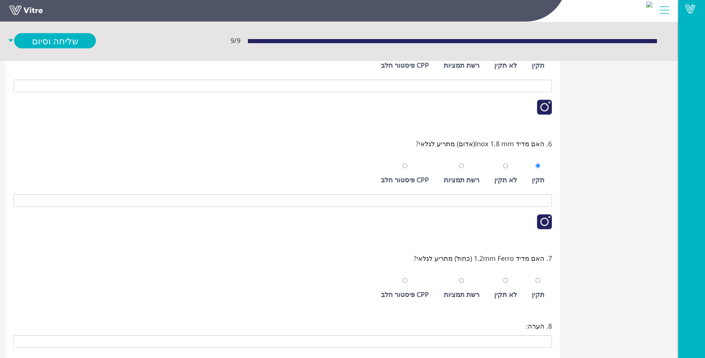
click at [542, 292] on div "תקין" at bounding box center [538, 294] width 13 height 10
radio input "true"
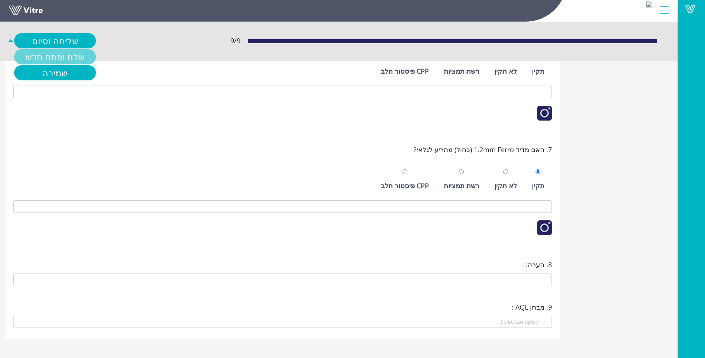
click at [66, 57] on link "שלח ופתח חדש" at bounding box center [55, 56] width 82 height 15
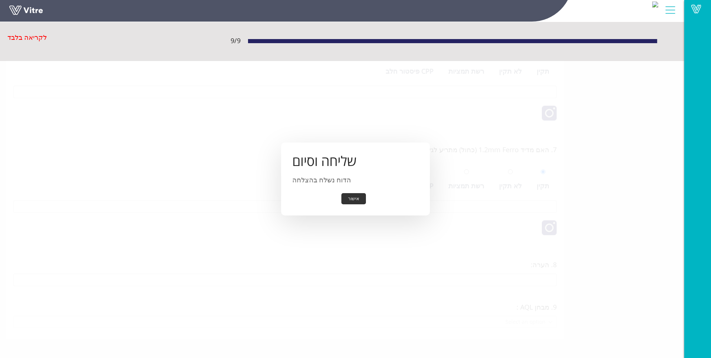
click at [355, 203] on button "אישור" at bounding box center [353, 199] width 25 height 12
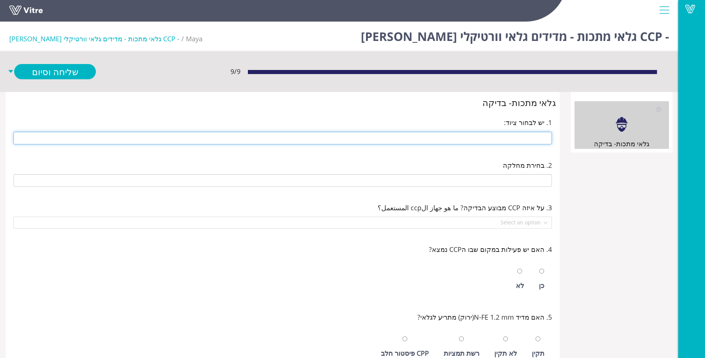
click at [513, 141] on input "text" at bounding box center [282, 138] width 539 height 13
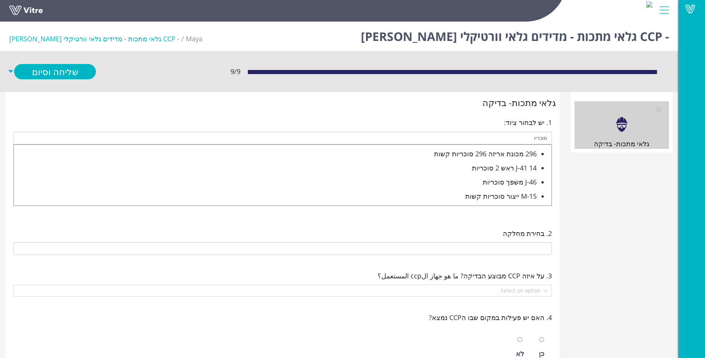
click at [500, 172] on div "J-41 14 ראש 2 סוכריות" at bounding box center [275, 167] width 523 height 10
type input "J-41 14 ראש 2 סוכריות"
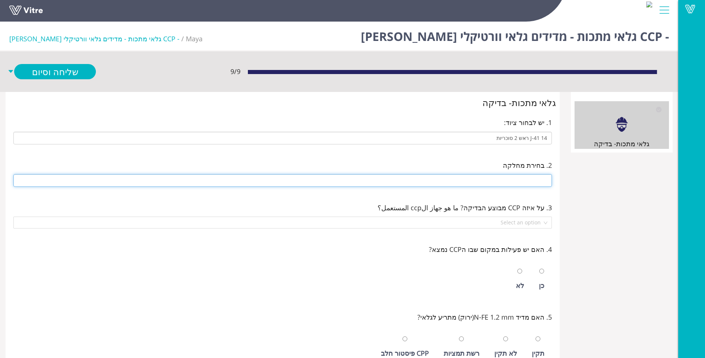
click at [508, 185] on input "text" at bounding box center [282, 180] width 539 height 13
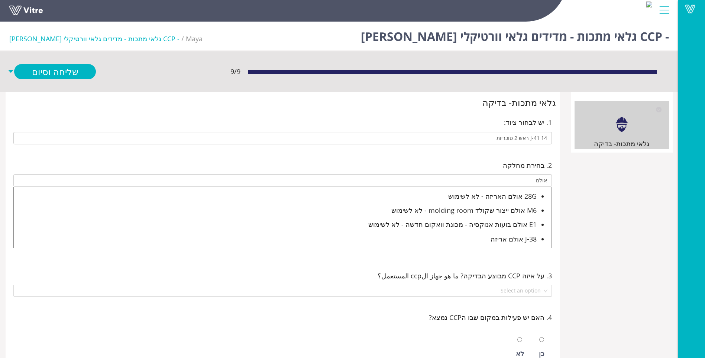
click at [510, 242] on div "J-38 אולם אריזה" at bounding box center [275, 238] width 523 height 10
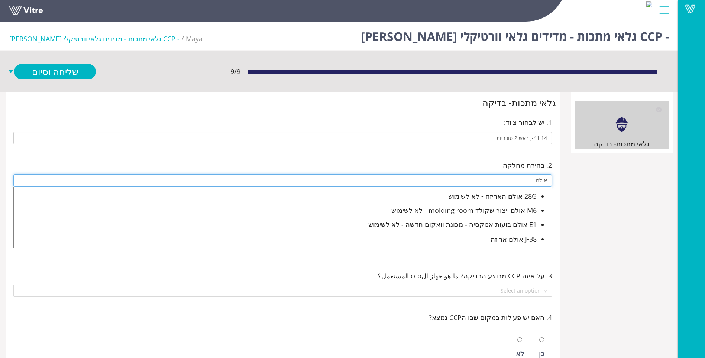
type input "J-38 אולם אריזה"
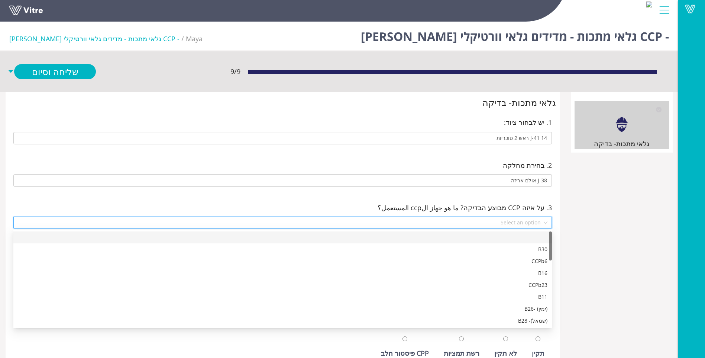
click at [516, 224] on input "search" at bounding box center [280, 222] width 524 height 11
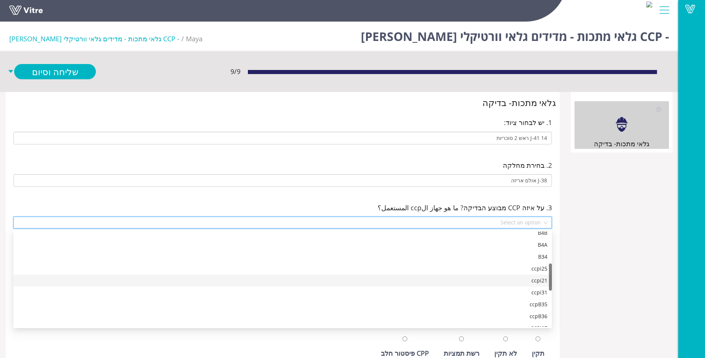
scroll to position [149, 0]
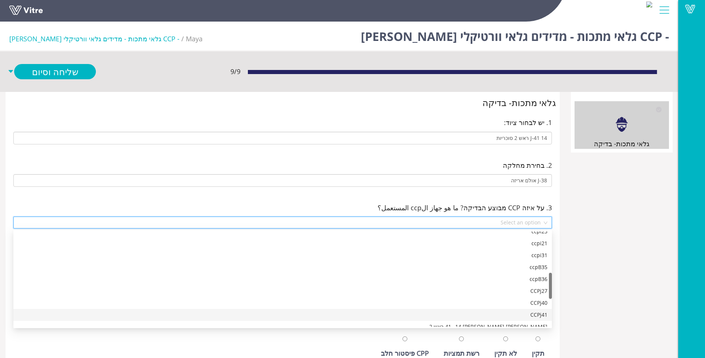
click at [531, 314] on div "CCPj41" at bounding box center [283, 314] width 530 height 8
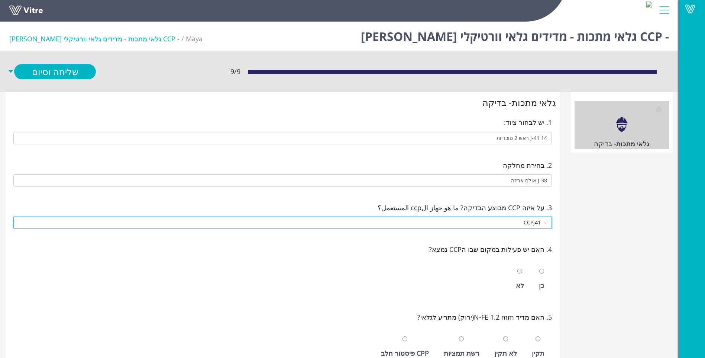
click at [539, 282] on div "כן" at bounding box center [541, 279] width 13 height 34
radio input "true"
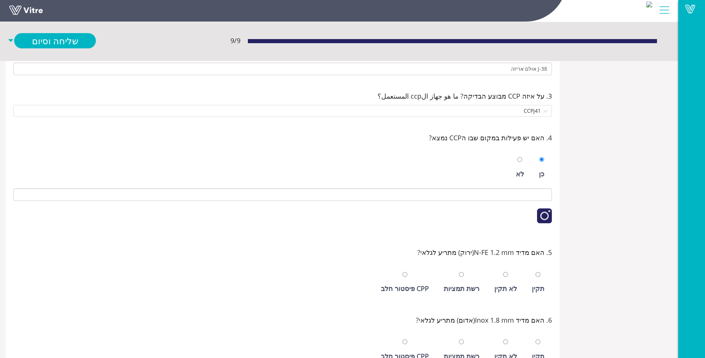
click at [542, 290] on div "תקין" at bounding box center [538, 288] width 13 height 10
radio input "true"
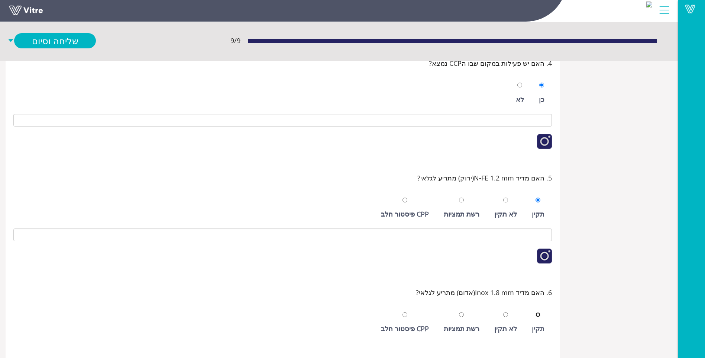
click at [538, 315] on input "radio" at bounding box center [538, 314] width 5 height 5
radio input "true"
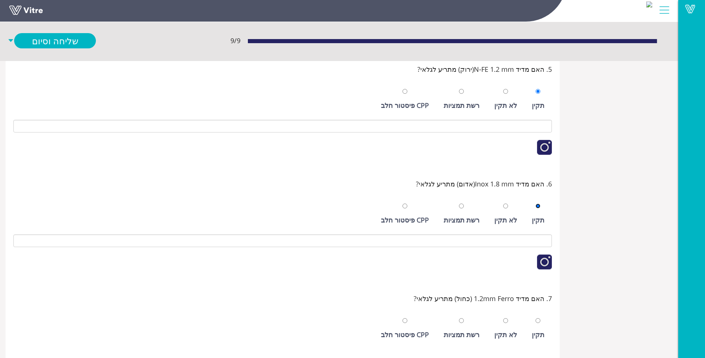
scroll to position [297, 0]
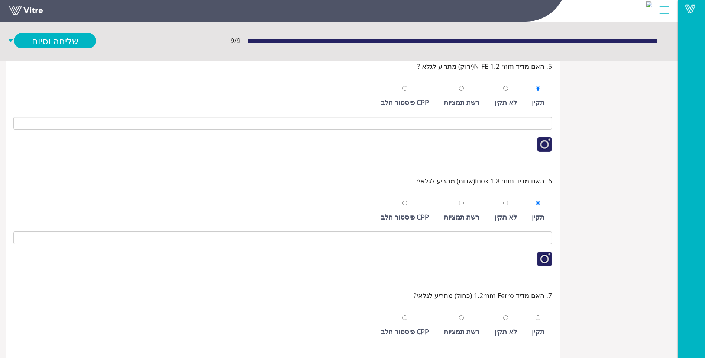
click at [538, 327] on div "תקין" at bounding box center [538, 331] width 13 height 10
radio input "true"
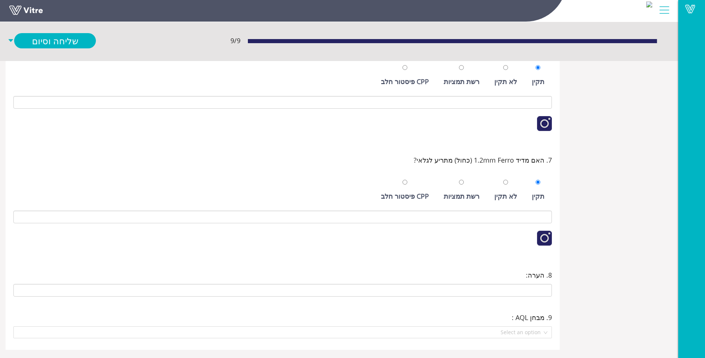
scroll to position [443, 0]
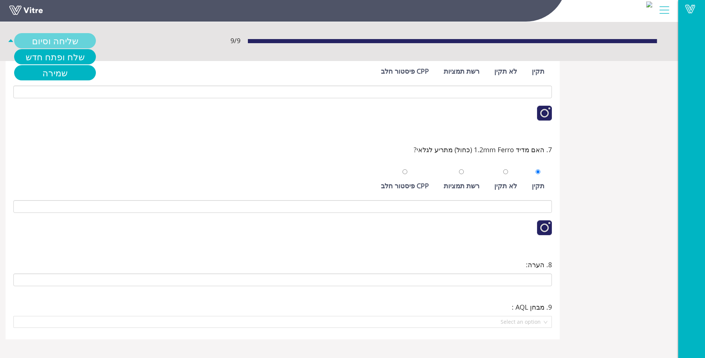
click at [61, 43] on link "שליחה וסיום" at bounding box center [55, 40] width 82 height 15
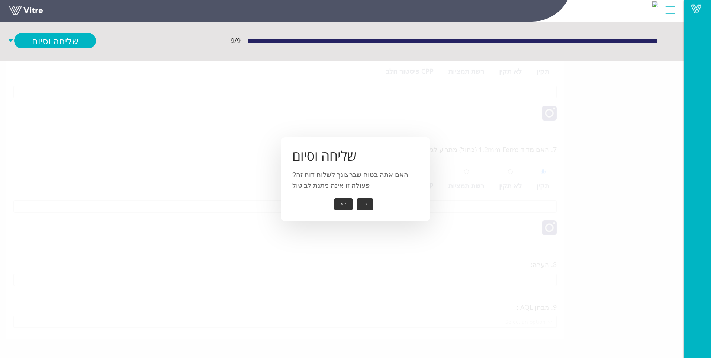
click at [366, 206] on button "כן" at bounding box center [364, 204] width 17 height 12
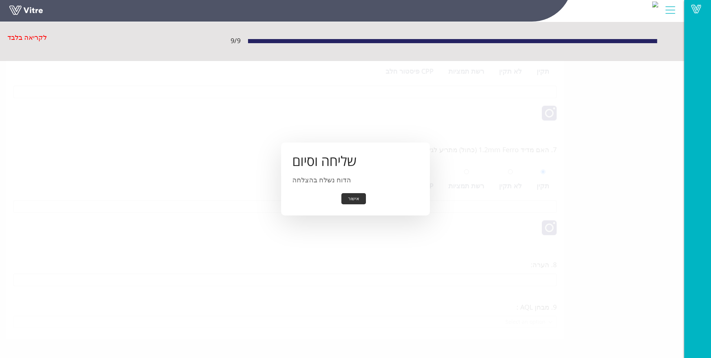
click at [359, 201] on button "אישור" at bounding box center [353, 199] width 25 height 12
